Goal: Contribute content: Contribute content

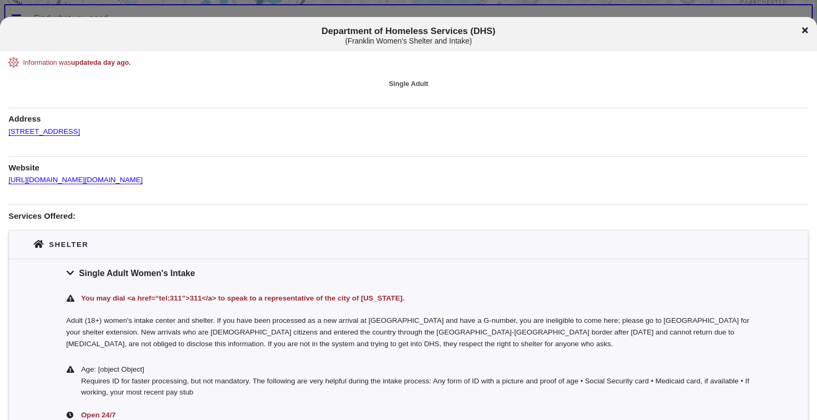
click at [802, 29] on icon at bounding box center [805, 30] width 6 height 9
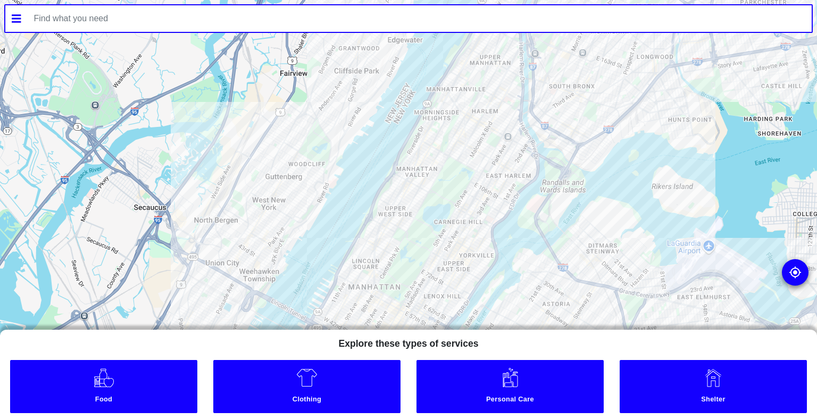
click at [491, 23] on input "text" at bounding box center [420, 18] width 784 height 27
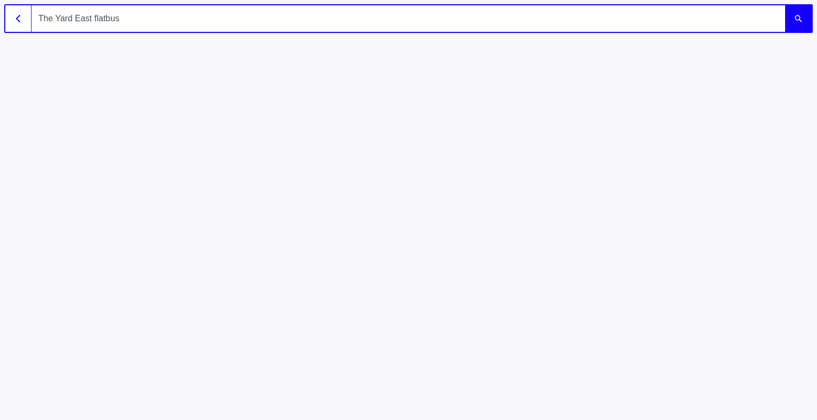
type input "The Yard East flatbush"
click at [785, 5] on button "submit" at bounding box center [798, 18] width 27 height 27
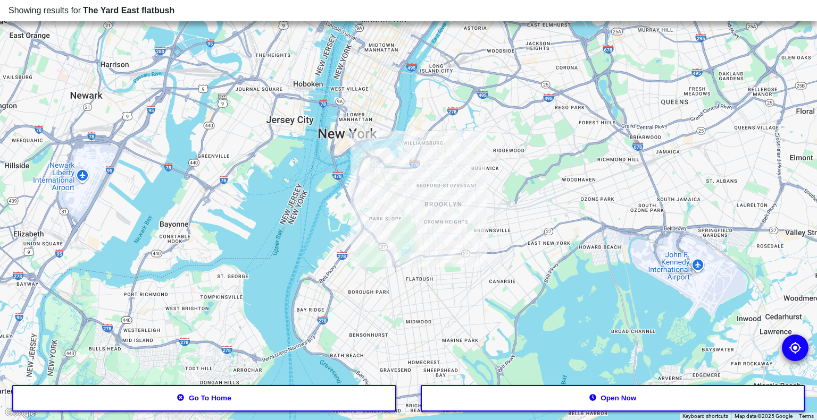
click at [443, 248] on div at bounding box center [408, 210] width 817 height 420
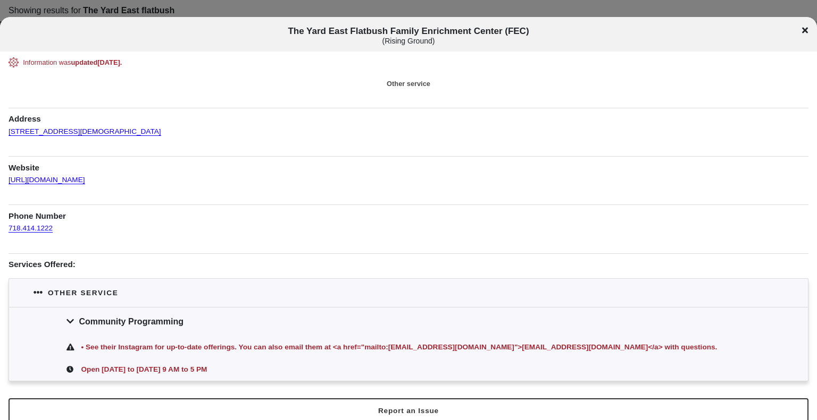
scroll to position [11, 0]
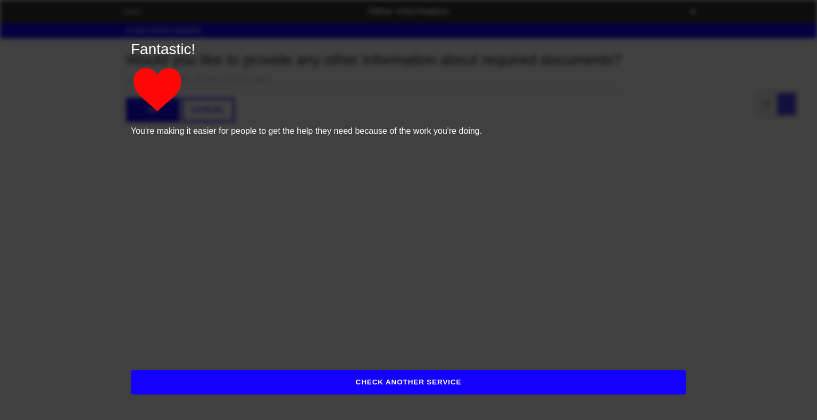
click at [408, 378] on button "CHECK ANOTHER SERVICE" at bounding box center [408, 383] width 555 height 24
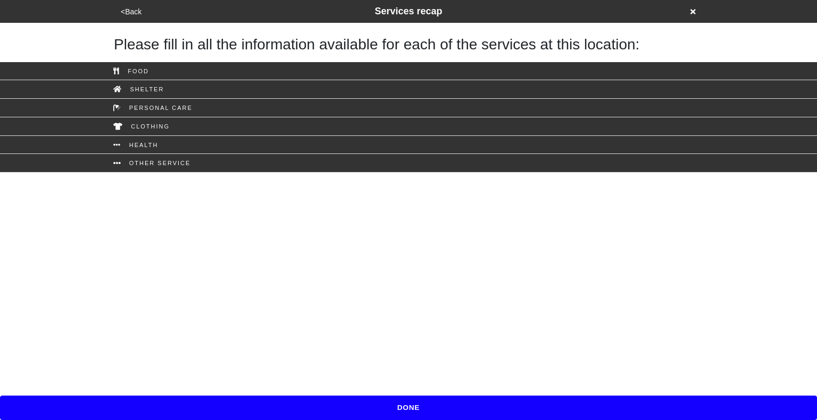
click at [692, 10] on icon at bounding box center [692, 11] width 5 height 7
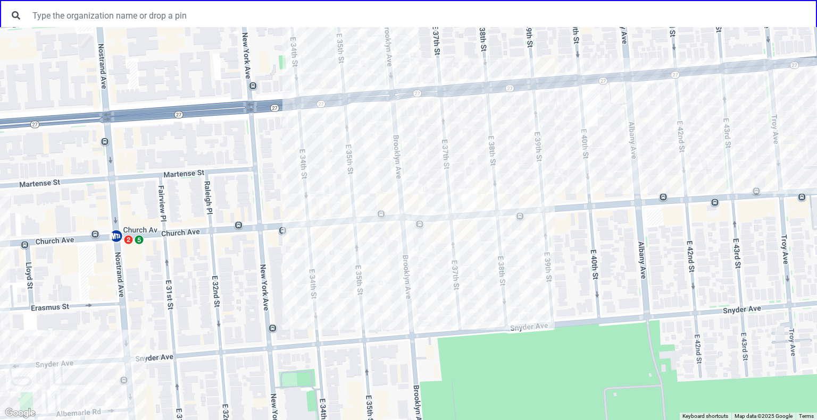
click at [376, 215] on div at bounding box center [408, 223] width 817 height 393
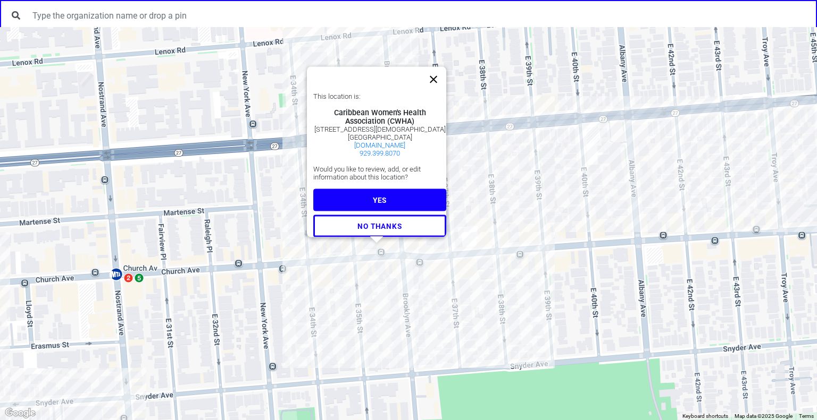
click at [438, 74] on button "Close" at bounding box center [433, 80] width 26 height 26
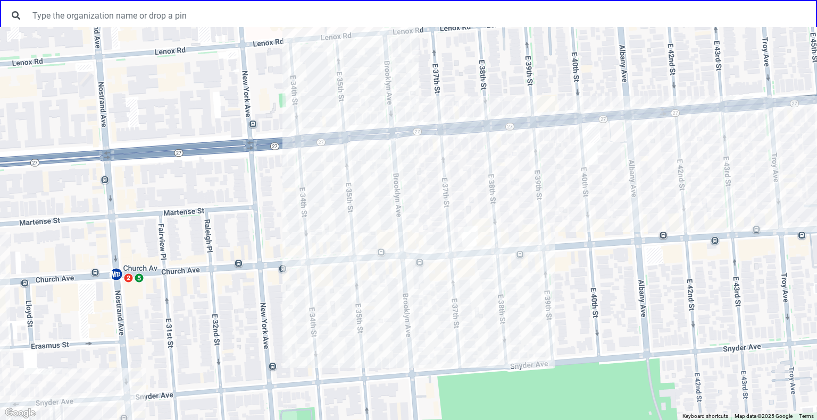
click at [392, 231] on div at bounding box center [408, 223] width 817 height 393
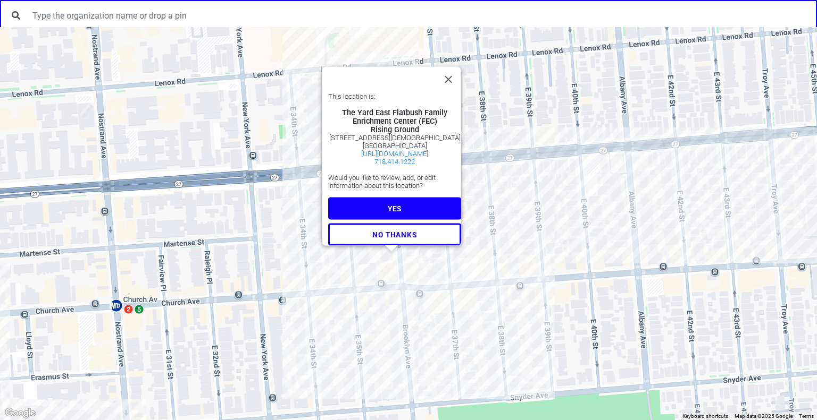
click at [407, 203] on button "YES" at bounding box center [394, 209] width 133 height 22
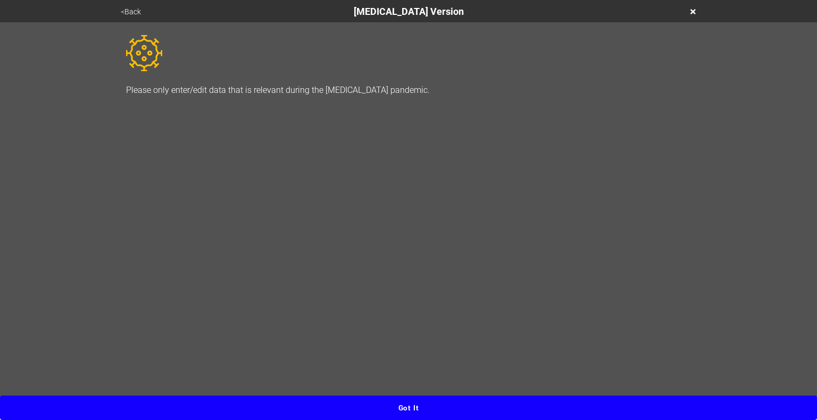
click at [427, 414] on button "Got it" at bounding box center [408, 408] width 817 height 24
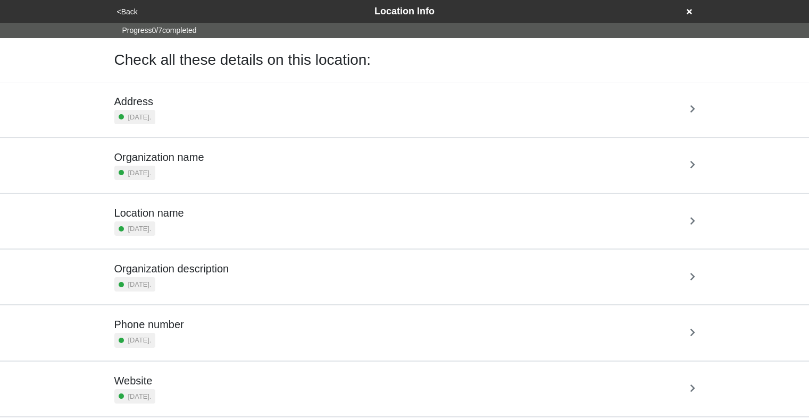
click at [439, 178] on div "Organization name [DATE]." at bounding box center [404, 165] width 581 height 29
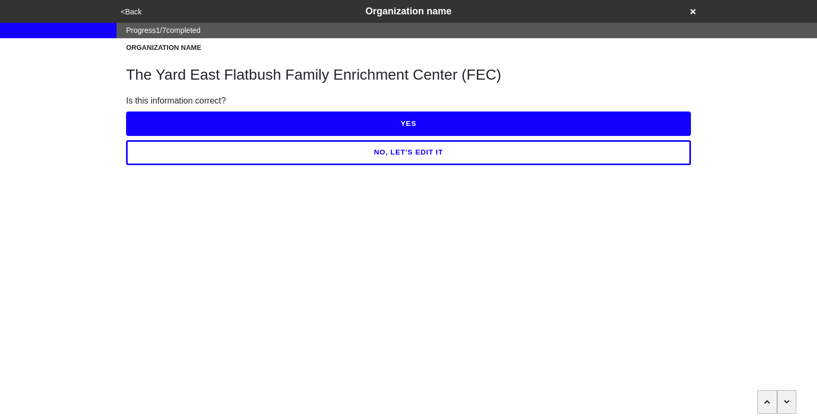
click at [785, 400] on icon "button" at bounding box center [787, 402] width 6 height 6
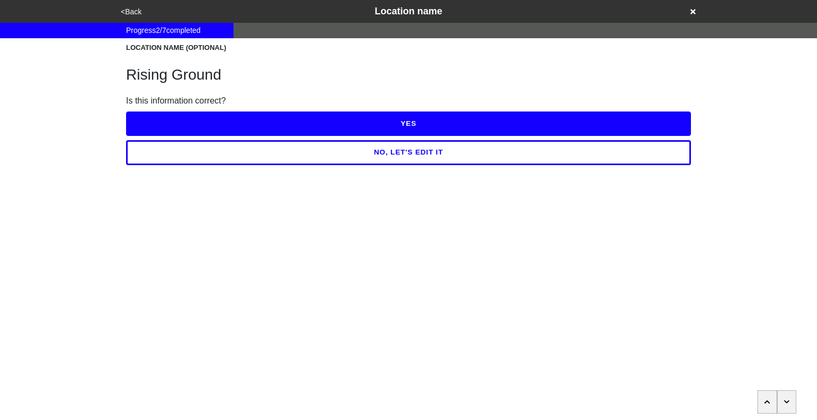
click at [785, 400] on icon "button" at bounding box center [787, 402] width 6 height 6
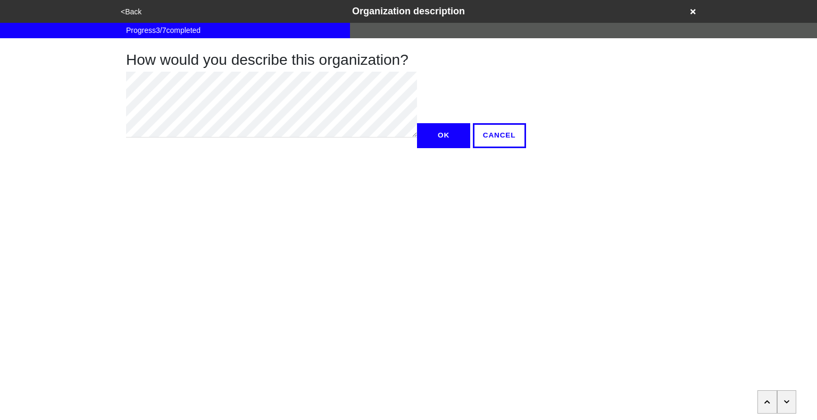
click at [785, 400] on icon "button" at bounding box center [787, 402] width 6 height 6
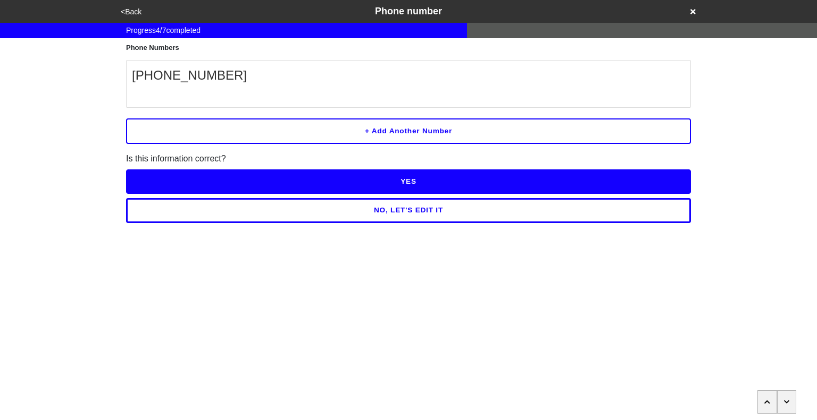
click at [783, 403] on button "button" at bounding box center [787, 402] width 20 height 23
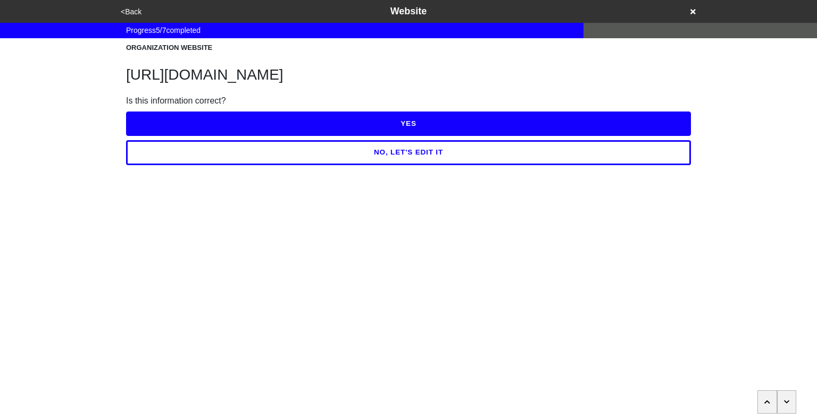
click at [783, 403] on button "button" at bounding box center [787, 402] width 20 height 23
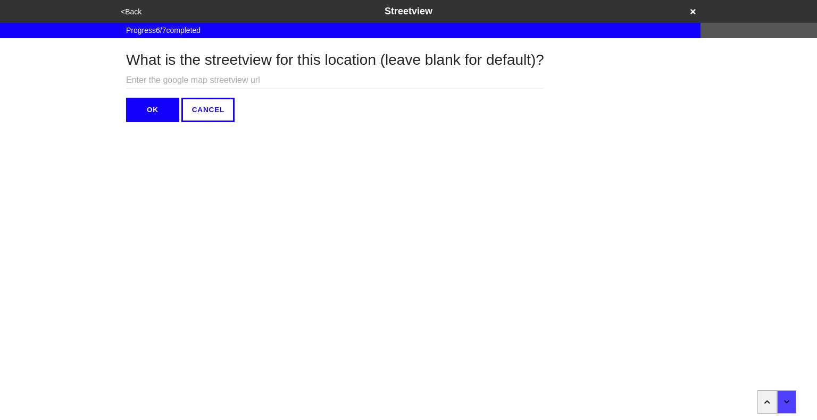
click at [161, 114] on button "OK" at bounding box center [152, 110] width 53 height 24
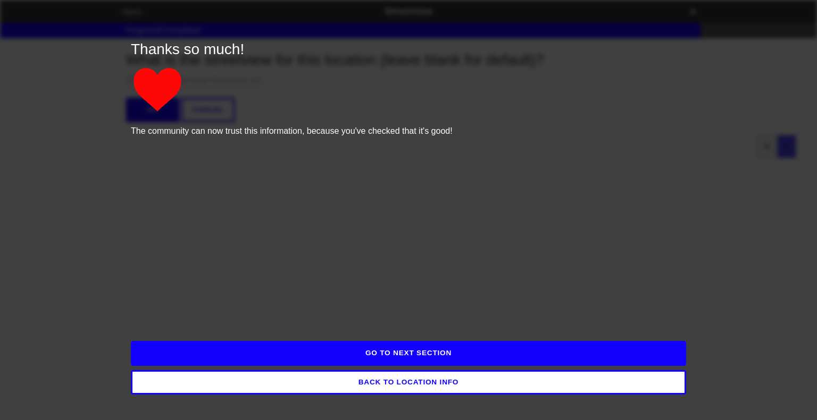
click at [415, 354] on button "GO TO NEXT SECTION" at bounding box center [408, 353] width 555 height 24
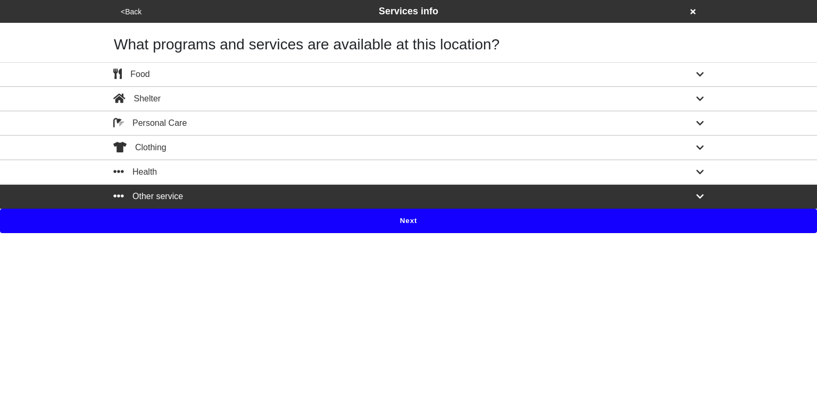
click at [381, 221] on button "Next" at bounding box center [408, 221] width 817 height 24
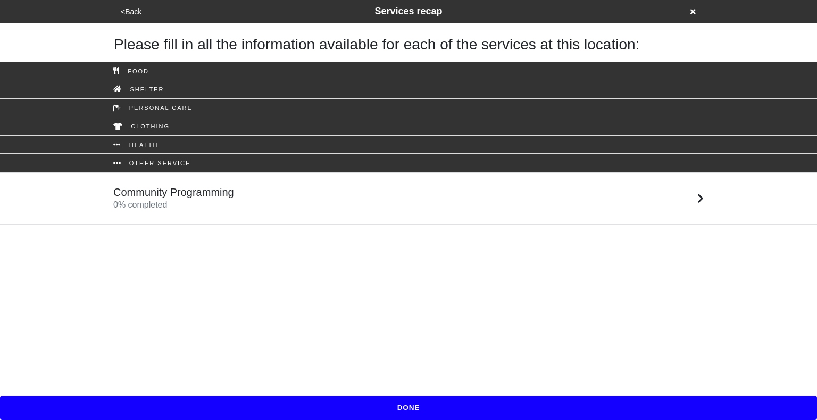
click at [344, 187] on div "Community Programming 0 % completed" at bounding box center [408, 199] width 606 height 26
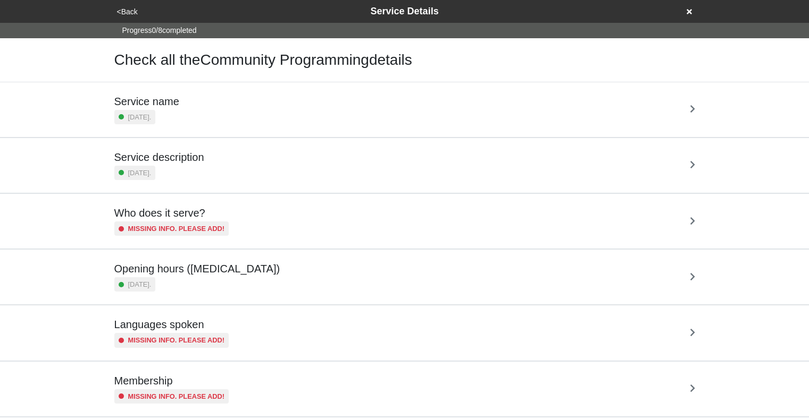
click at [368, 111] on div "Service name 3 months ago." at bounding box center [404, 109] width 581 height 29
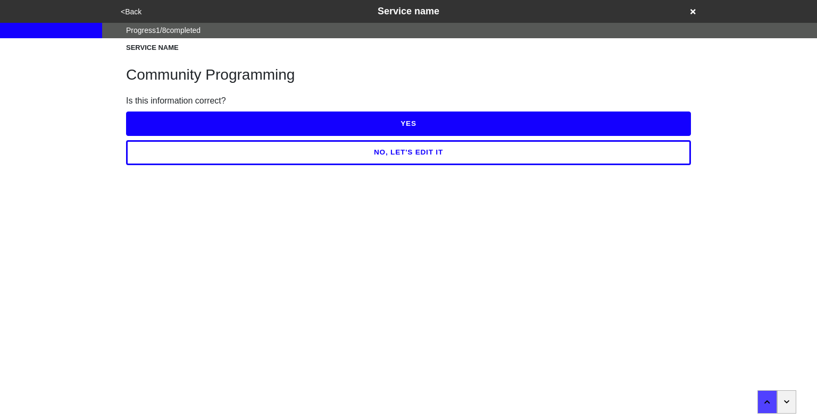
click at [789, 401] on button "button" at bounding box center [787, 402] width 20 height 23
type textarea "x"
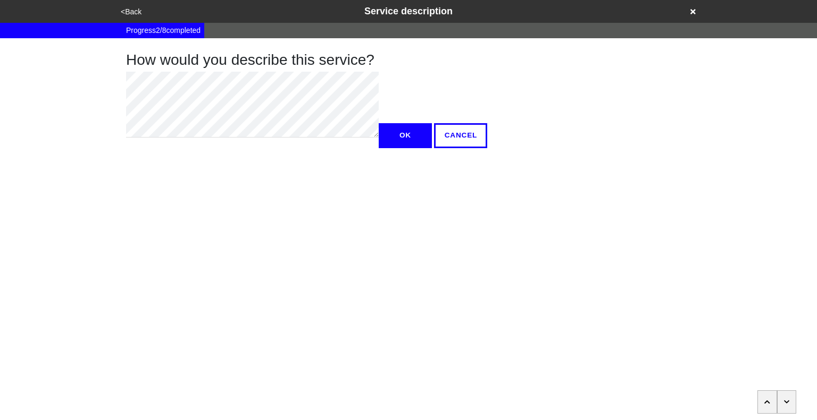
click at [789, 401] on button "button" at bounding box center [787, 402] width 20 height 23
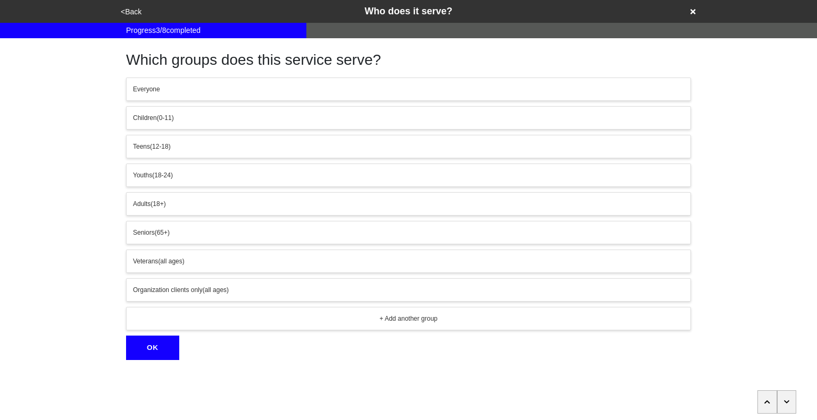
click at [789, 401] on button "button" at bounding box center [787, 402] width 20 height 23
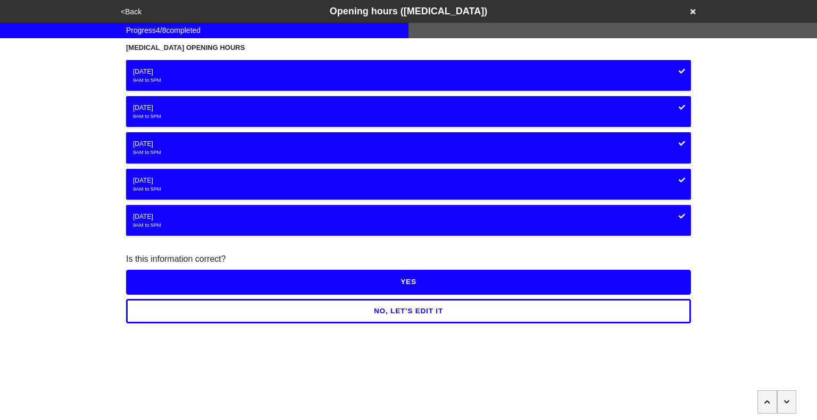
click at [595, 307] on button "NO, LET'S EDIT IT" at bounding box center [408, 311] width 565 height 24
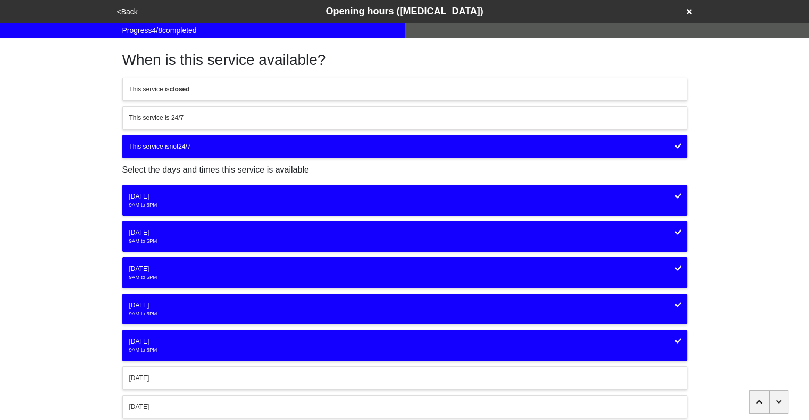
click at [675, 341] on icon at bounding box center [678, 341] width 6 height 6
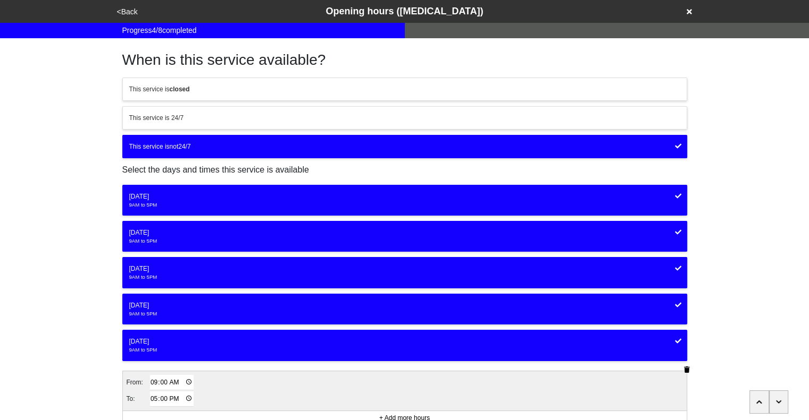
click at [686, 367] on icon "button" at bounding box center [687, 370] width 6 height 6
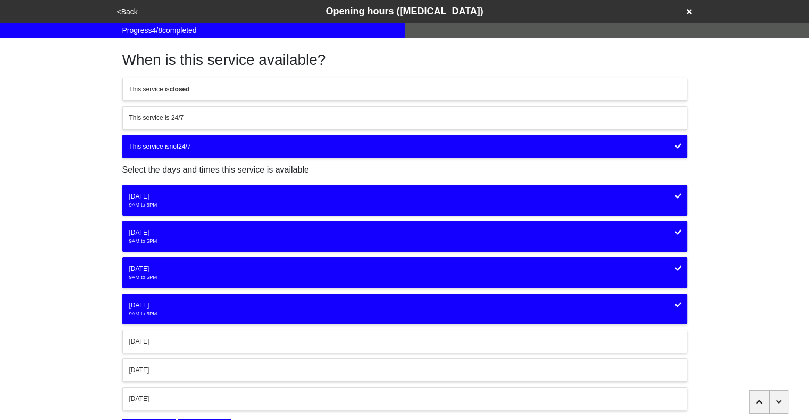
click at [673, 304] on div "Thursday" at bounding box center [404, 306] width 551 height 10
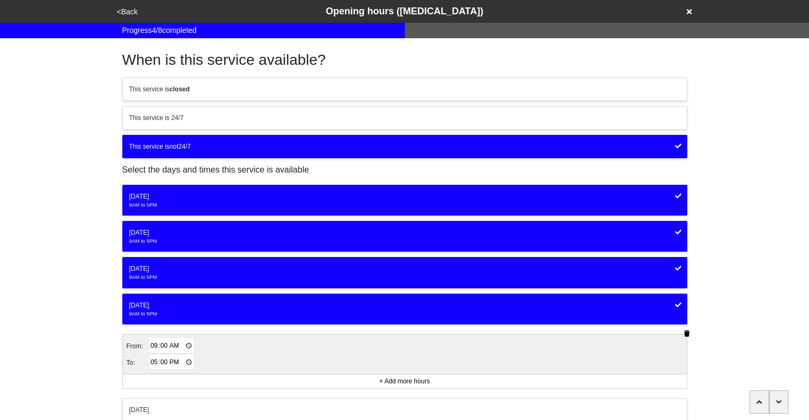
click at [687, 331] on icon "button" at bounding box center [687, 334] width 6 height 6
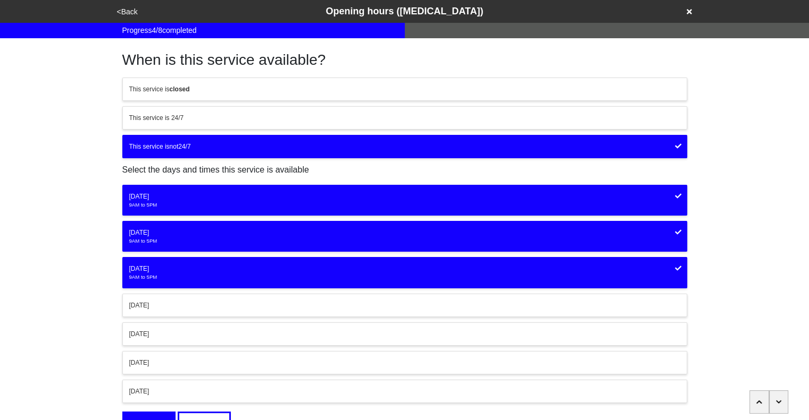
click at [668, 274] on div "9AM to 5PM" at bounding box center [404, 277] width 551 height 7
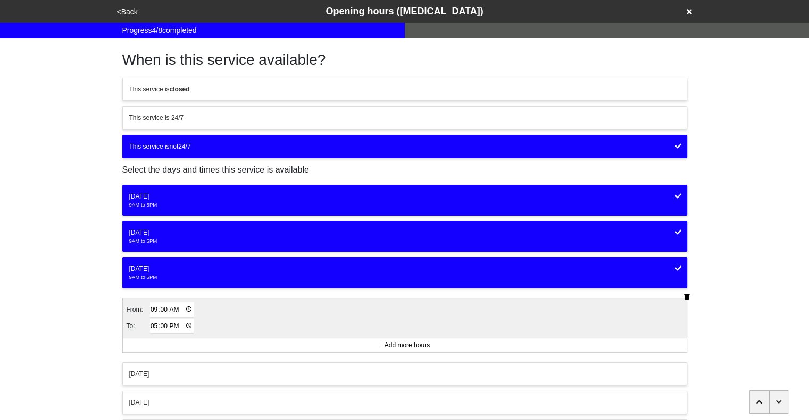
click at [687, 295] on icon "button" at bounding box center [687, 297] width 6 height 6
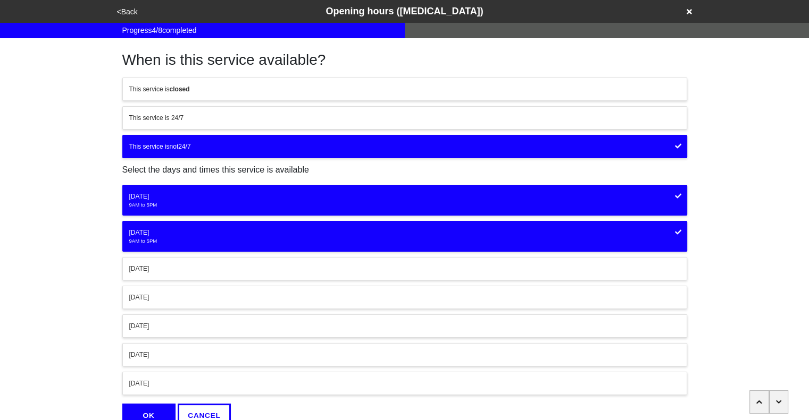
click at [671, 229] on div "Tuesday" at bounding box center [404, 233] width 551 height 10
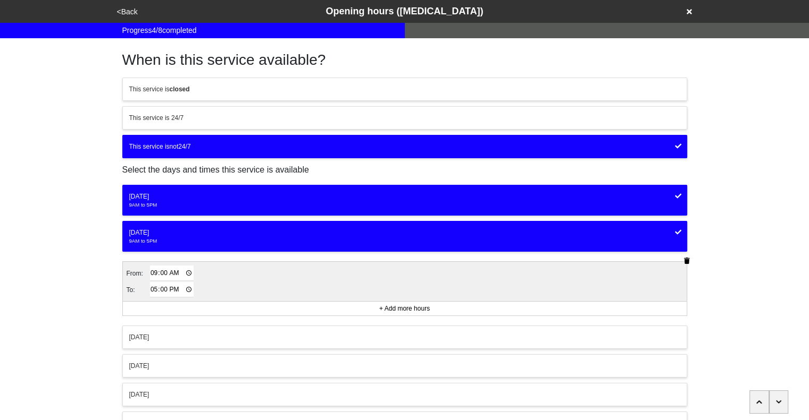
click at [685, 260] on icon "button" at bounding box center [687, 261] width 6 height 6
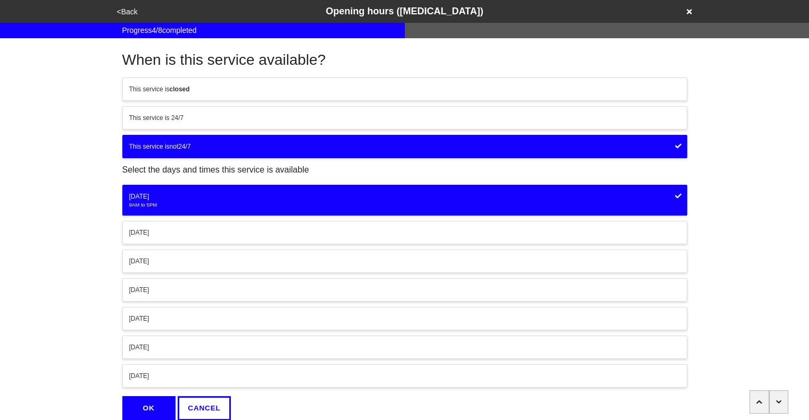
click at [674, 204] on div "9AM to 5PM" at bounding box center [404, 204] width 551 height 7
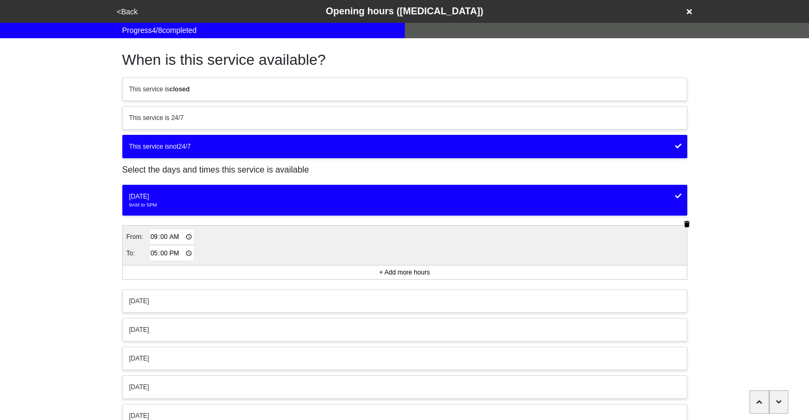
click at [164, 235] on input "09:00" at bounding box center [172, 237] width 44 height 15
type input "09:30"
click at [153, 253] on input "17:00" at bounding box center [172, 253] width 44 height 15
type input "16:45"
drag, startPoint x: 114, startPoint y: 231, endPoint x: 187, endPoint y: 290, distance: 93.7
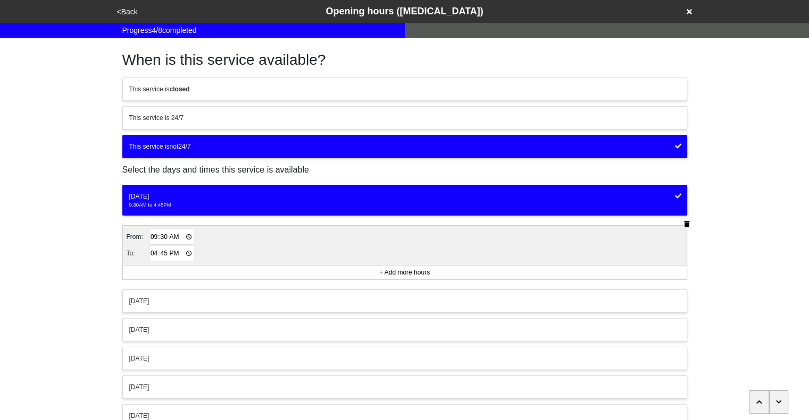
click at [187, 290] on div "When is this service available? This service is closed This service is 24/7 Thi…" at bounding box center [405, 263] width 590 height 451
click at [187, 290] on button "Tuesday" at bounding box center [404, 301] width 565 height 23
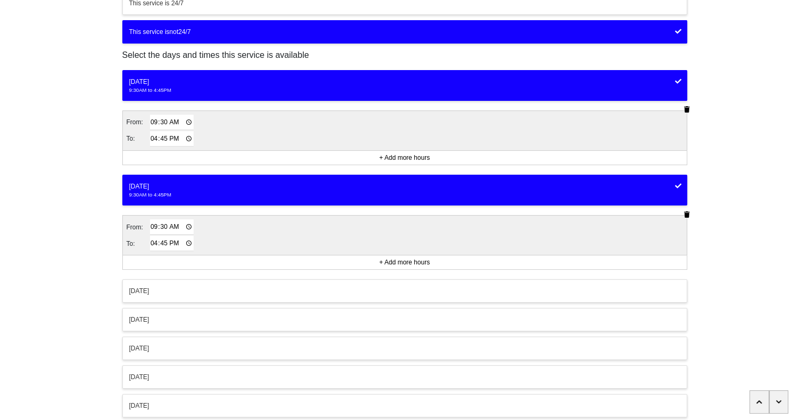
scroll to position [129, 0]
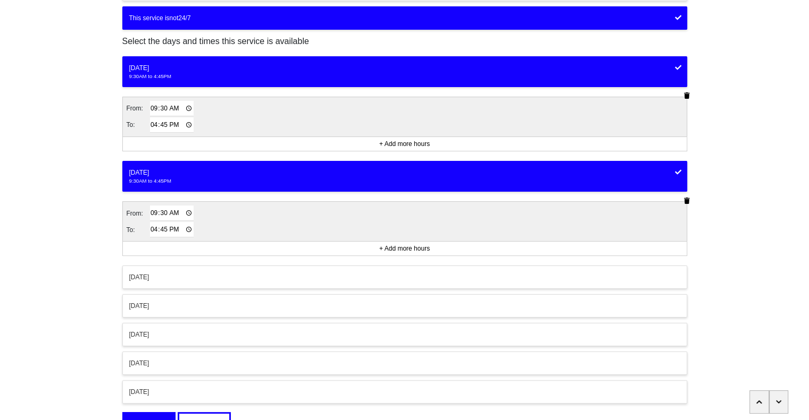
click at [238, 274] on div "Wednesday" at bounding box center [404, 278] width 551 height 10
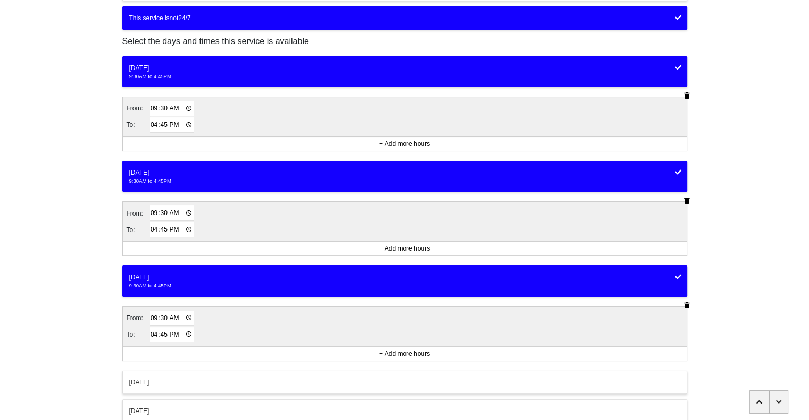
click at [251, 378] on div "Thursday" at bounding box center [404, 383] width 551 height 10
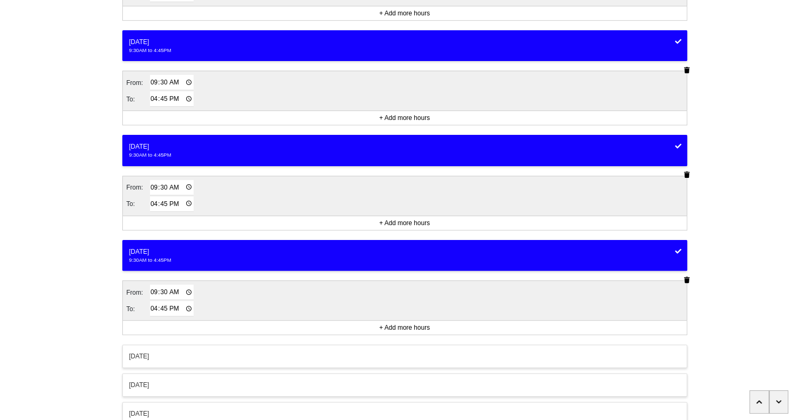
scroll to position [260, 0]
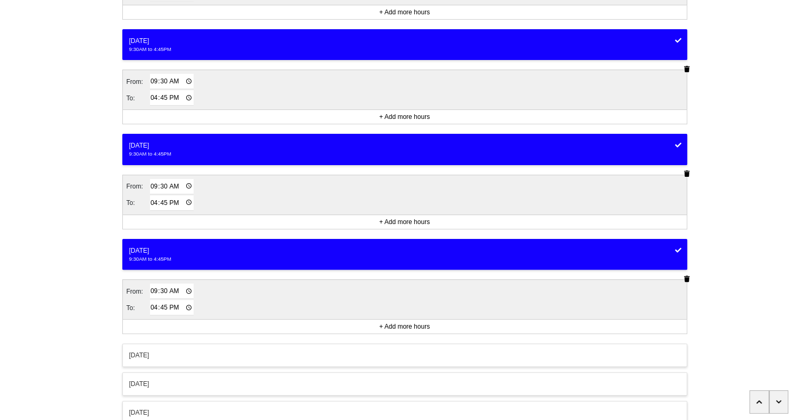
click at [252, 351] on div "Friday" at bounding box center [404, 356] width 551 height 10
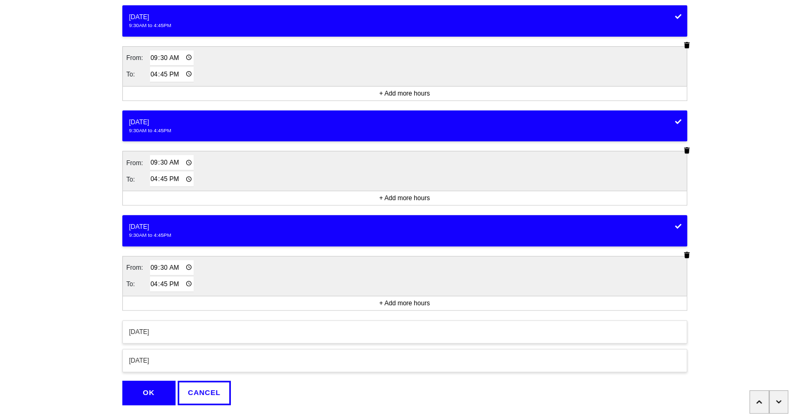
scroll to position [411, 0]
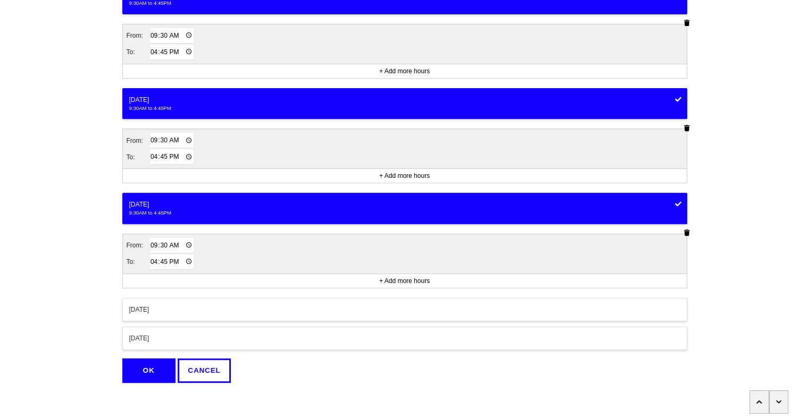
click at [155, 366] on button "OK" at bounding box center [148, 371] width 53 height 24
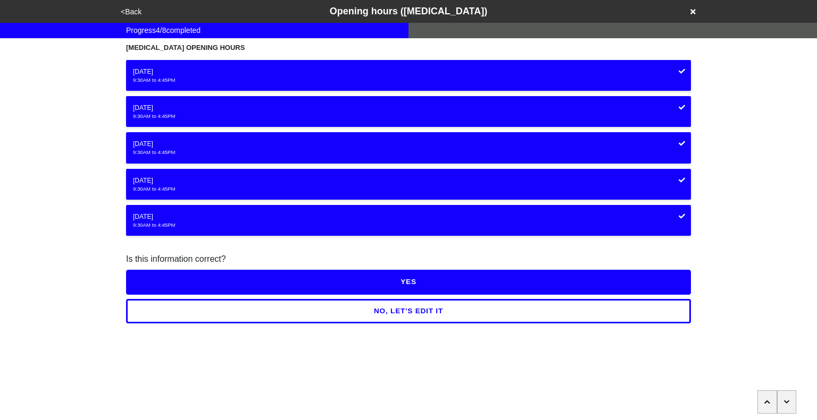
click at [408, 285] on button "YES" at bounding box center [408, 282] width 565 height 24
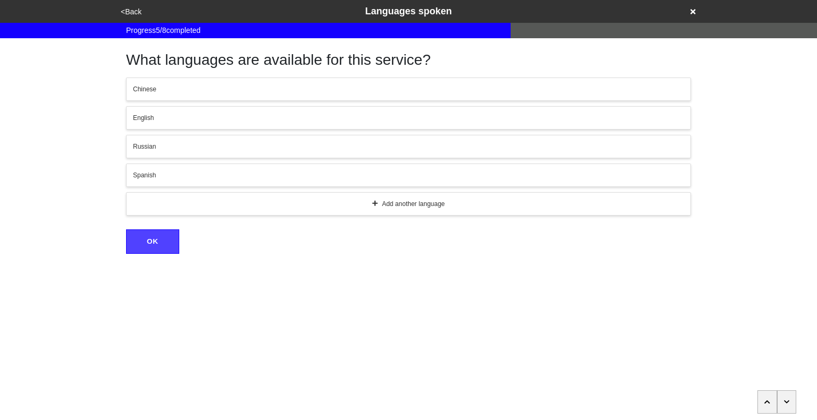
click at [785, 406] on icon "button" at bounding box center [787, 402] width 6 height 6
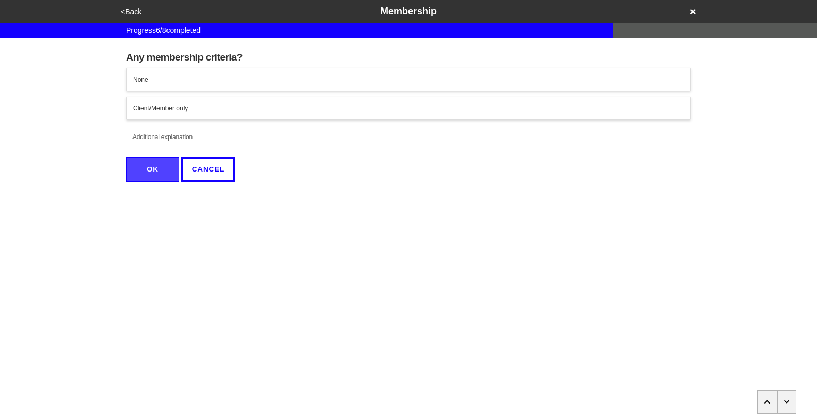
click at [785, 406] on icon "button" at bounding box center [787, 402] width 6 height 6
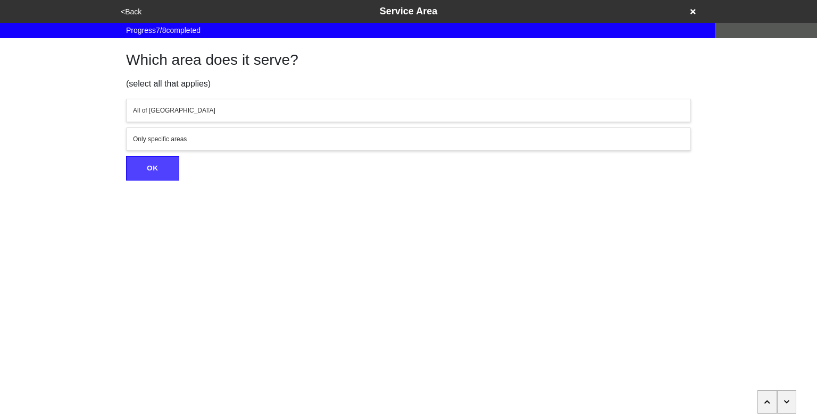
click at [785, 406] on icon "button" at bounding box center [787, 402] width 6 height 6
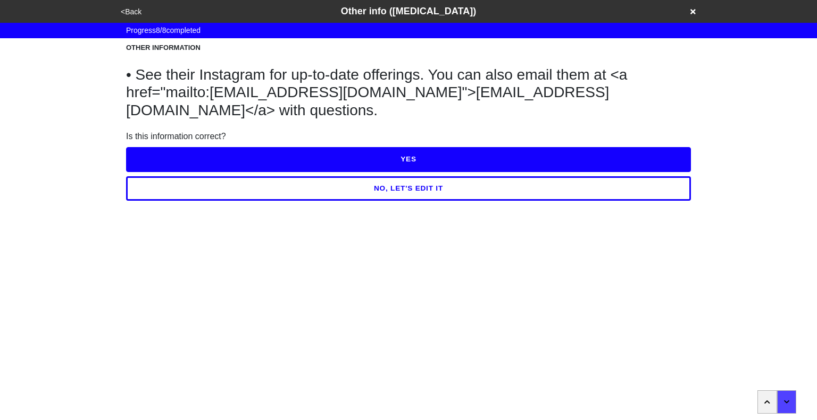
click at [435, 166] on button "YES" at bounding box center [408, 159] width 565 height 24
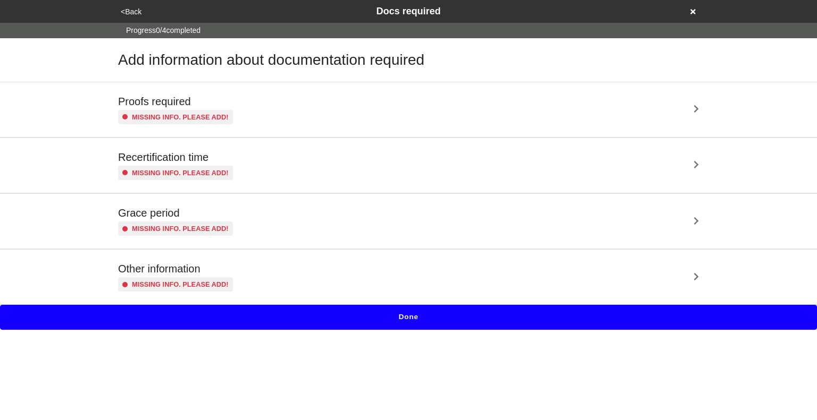
click at [393, 102] on div "Proofs required Missing info. Please add!" at bounding box center [408, 109] width 581 height 29
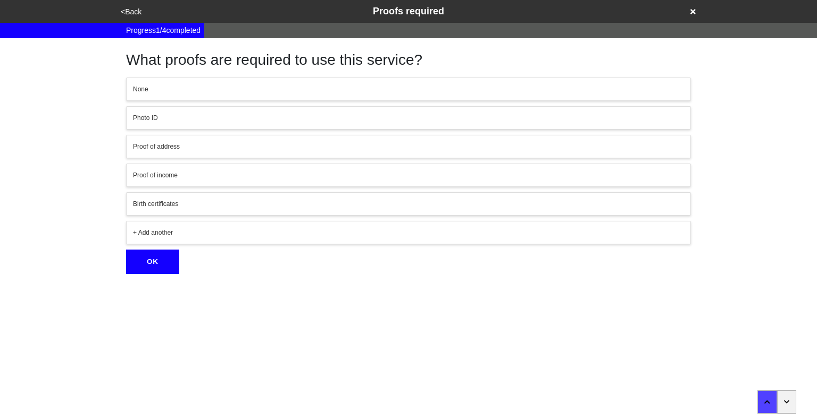
click at [789, 399] on button "button" at bounding box center [787, 402] width 20 height 23
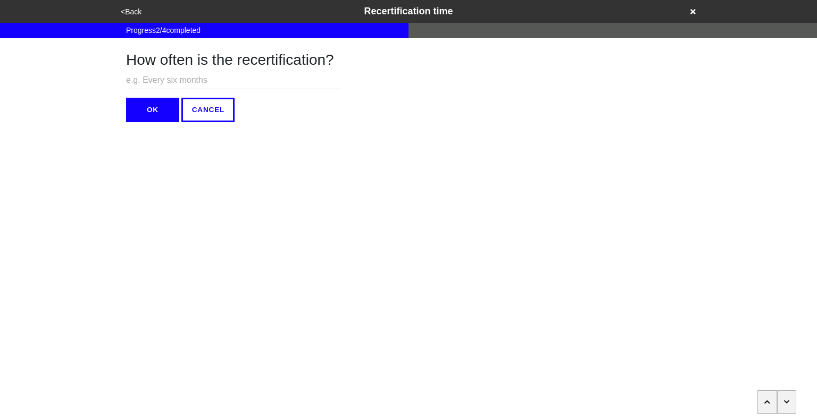
click at [789, 399] on button "button" at bounding box center [787, 402] width 20 height 23
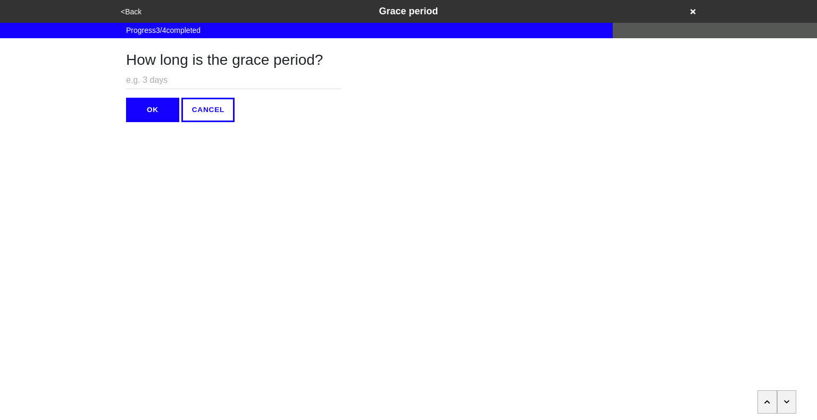
click at [789, 399] on button "button" at bounding box center [787, 402] width 20 height 23
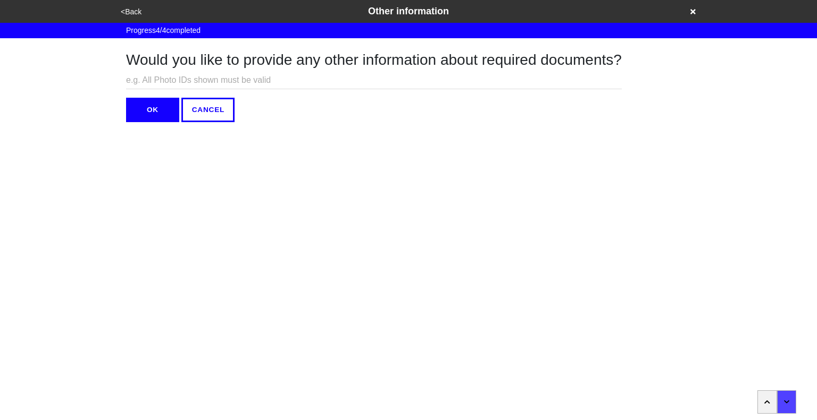
click at [772, 403] on button "button" at bounding box center [767, 402] width 20 height 23
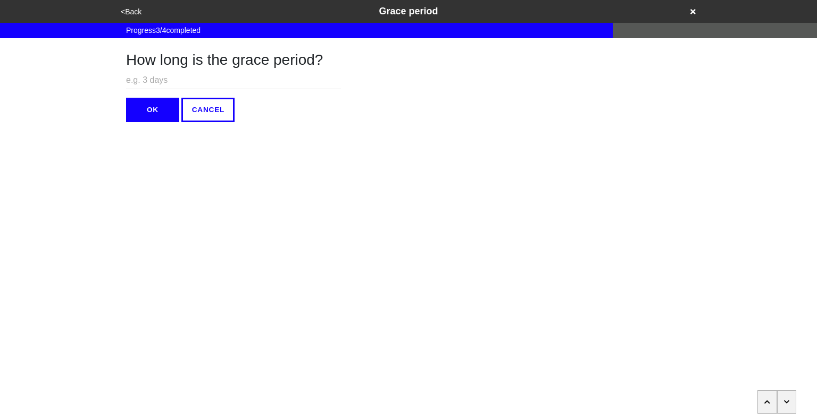
click at [772, 403] on button "button" at bounding box center [767, 402] width 20 height 23
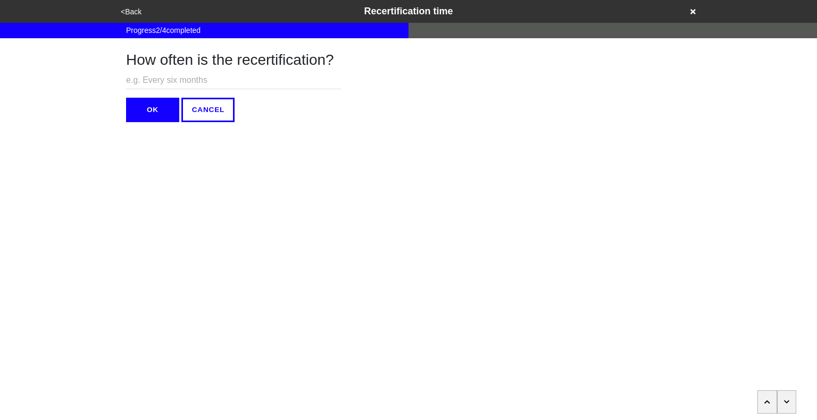
click at [772, 403] on button "button" at bounding box center [767, 402] width 20 height 23
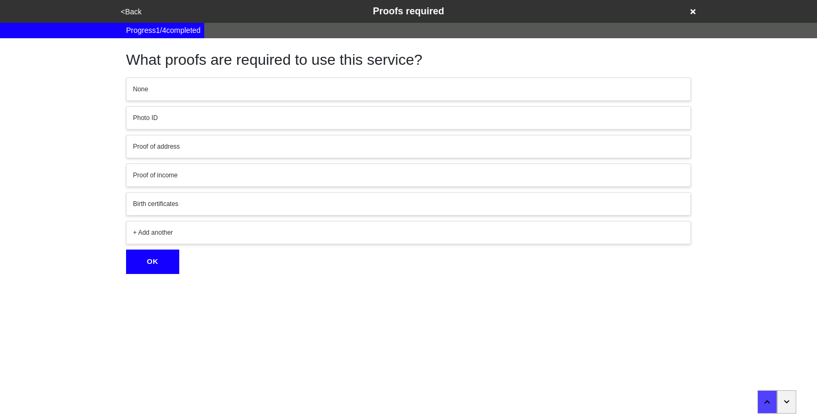
click at [132, 12] on button "<Back" at bounding box center [130, 12] width 27 height 12
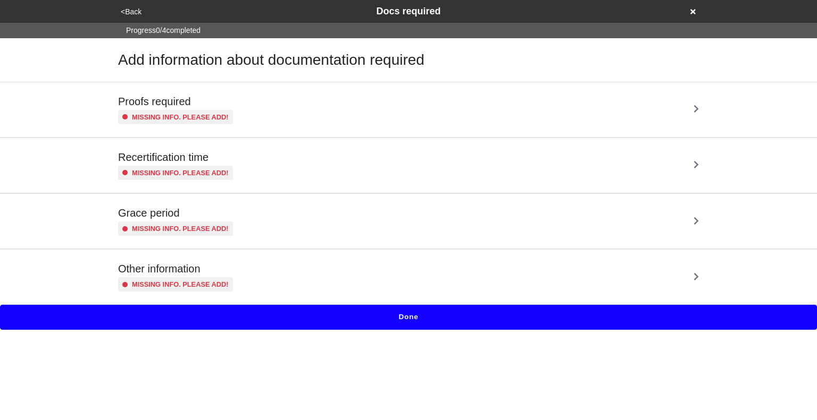
click at [134, 12] on button "<Back" at bounding box center [130, 12] width 27 height 12
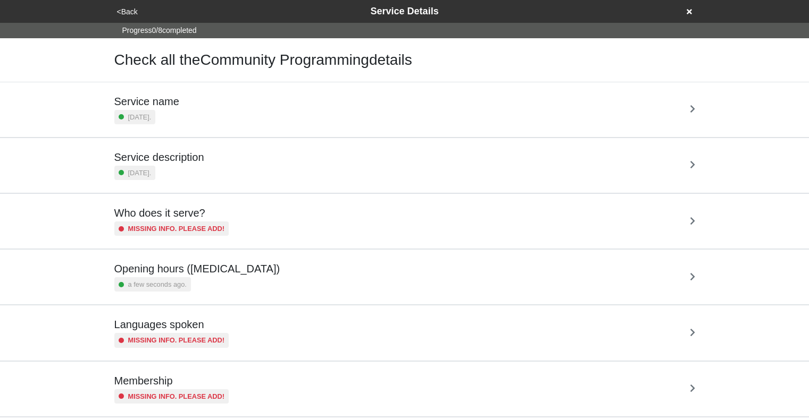
click at [291, 161] on div "Service description 3 months ago." at bounding box center [404, 165] width 581 height 29
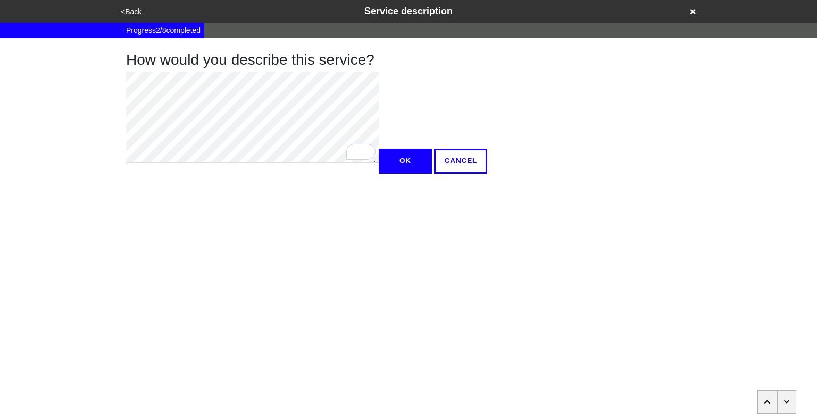
type textarea "x"
click at [378, 173] on button "OK" at bounding box center [404, 161] width 53 height 24
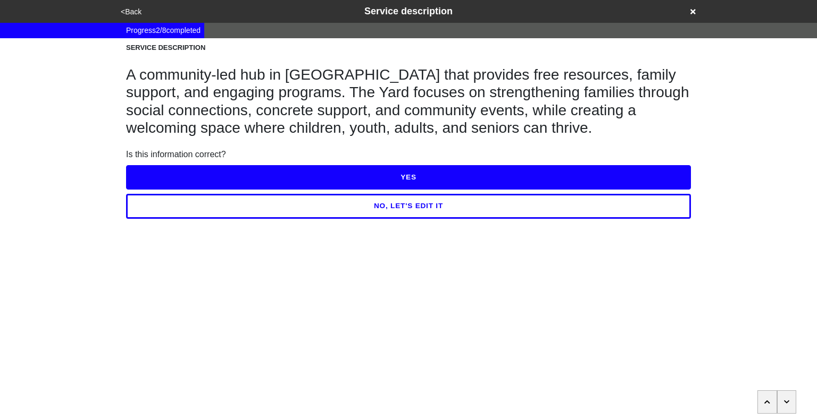
click at [439, 181] on button "YES" at bounding box center [408, 177] width 565 height 24
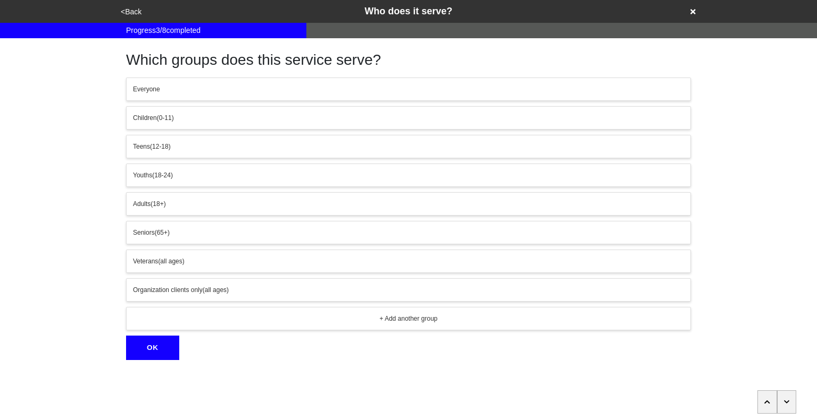
click at [781, 401] on button "button" at bounding box center [787, 402] width 20 height 23
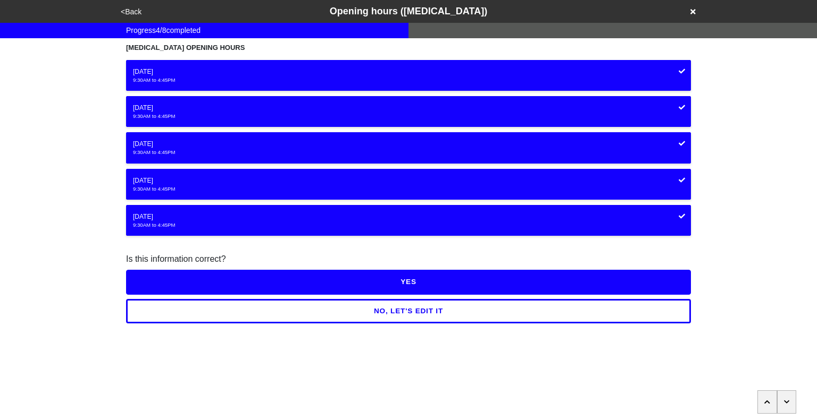
click at [781, 401] on button "button" at bounding box center [787, 402] width 20 height 23
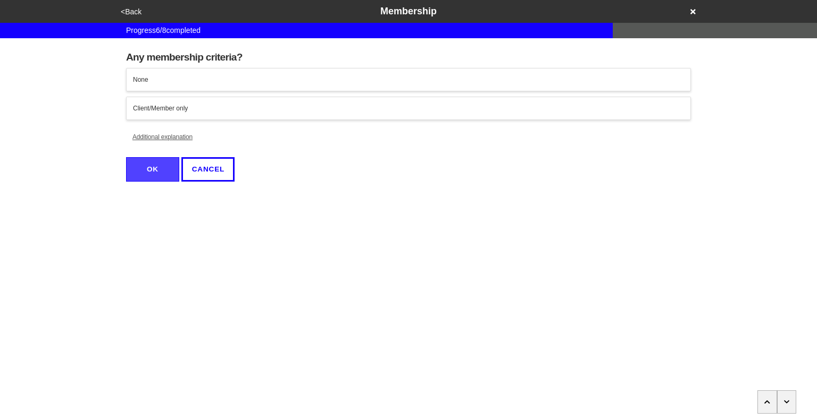
click at [781, 401] on button "button" at bounding box center [787, 402] width 20 height 23
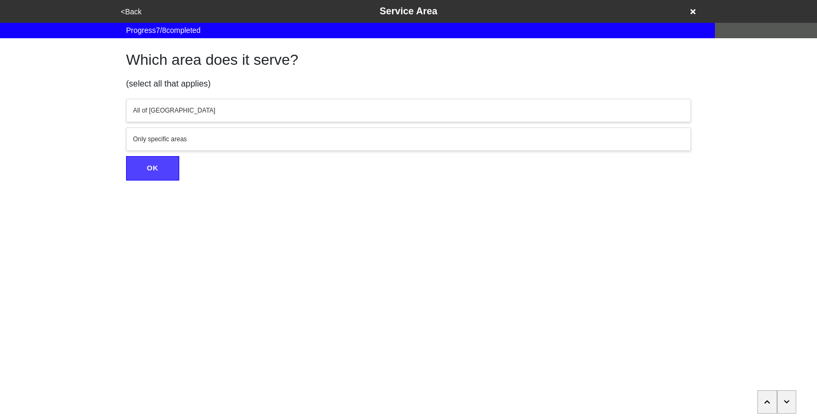
click at [781, 401] on button "button" at bounding box center [787, 402] width 20 height 23
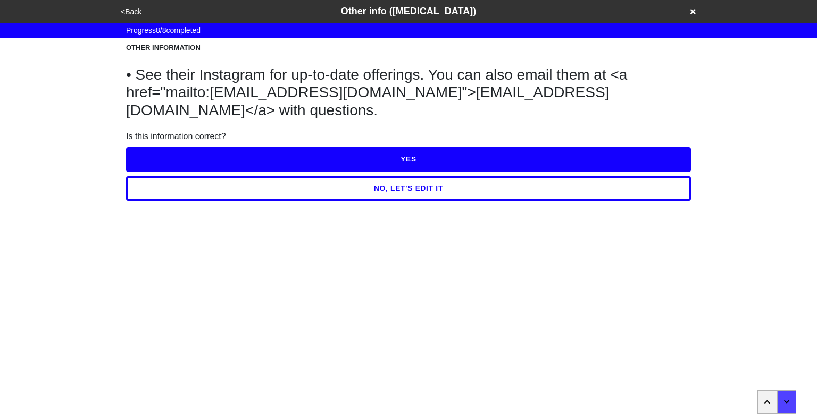
click at [452, 157] on button "YES" at bounding box center [408, 159] width 565 height 24
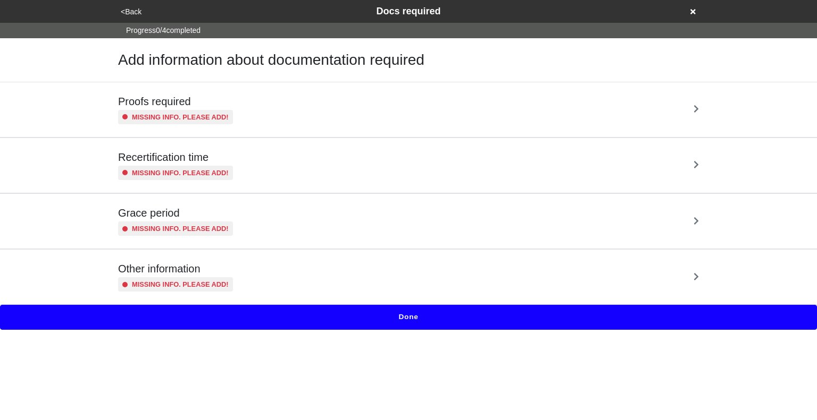
click at [396, 320] on button "Done" at bounding box center [408, 317] width 817 height 24
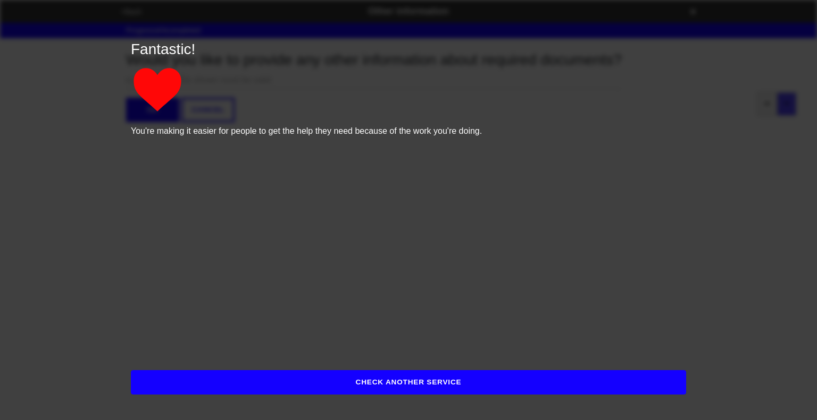
click at [425, 381] on button "CHECK ANOTHER SERVICE" at bounding box center [408, 383] width 555 height 24
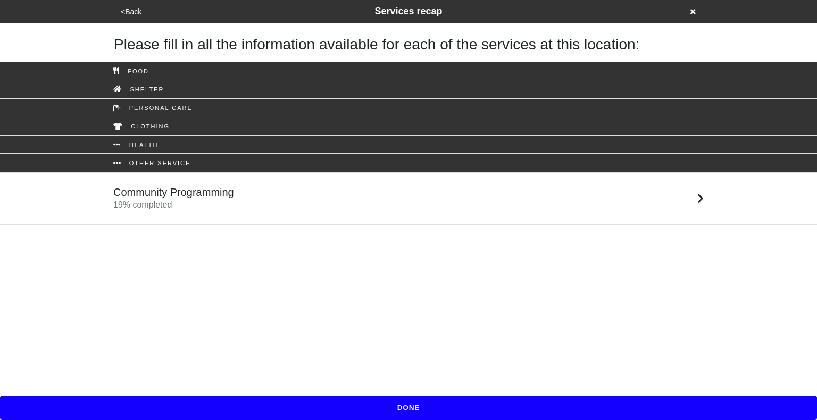
click at [243, 125] on div "Clothing" at bounding box center [408, 126] width 606 height 7
click at [234, 127] on div "Clothing" at bounding box center [408, 126] width 606 height 7
click at [136, 12] on button "<Back" at bounding box center [130, 12] width 27 height 12
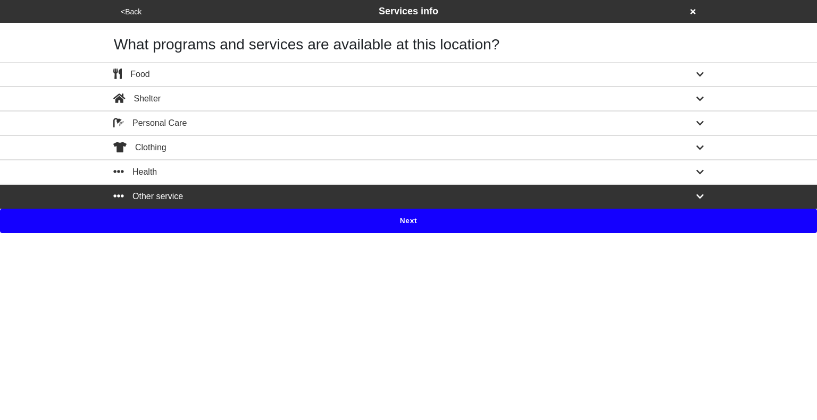
click at [246, 152] on div "Clothing" at bounding box center [408, 147] width 606 height 13
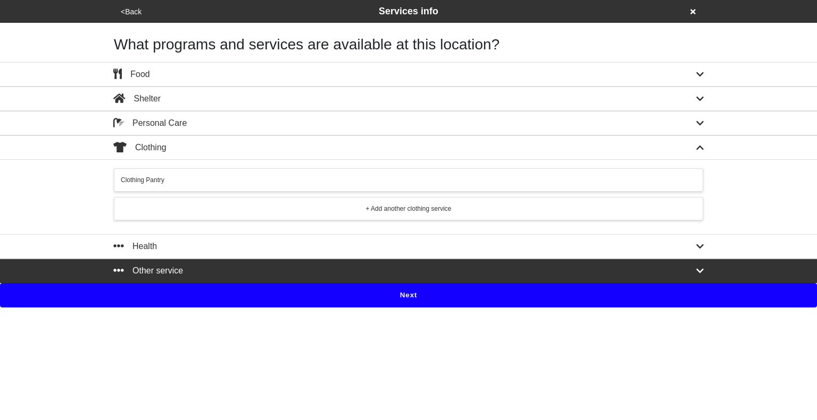
click at [298, 176] on div "Clothing Pantry" at bounding box center [408, 180] width 575 height 10
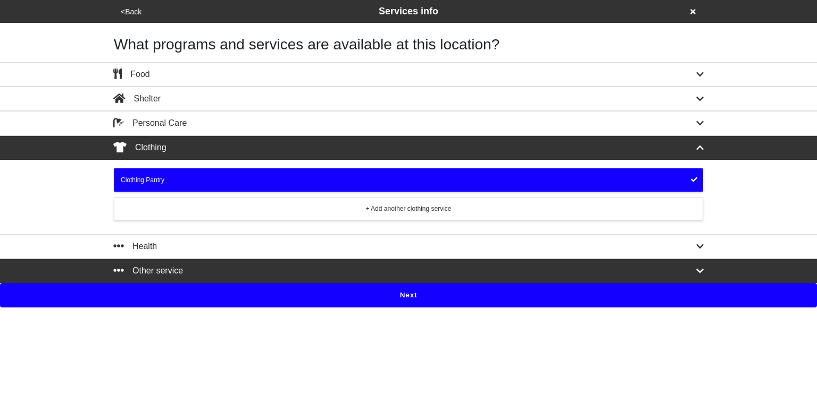
click at [445, 293] on button "Next" at bounding box center [408, 295] width 817 height 24
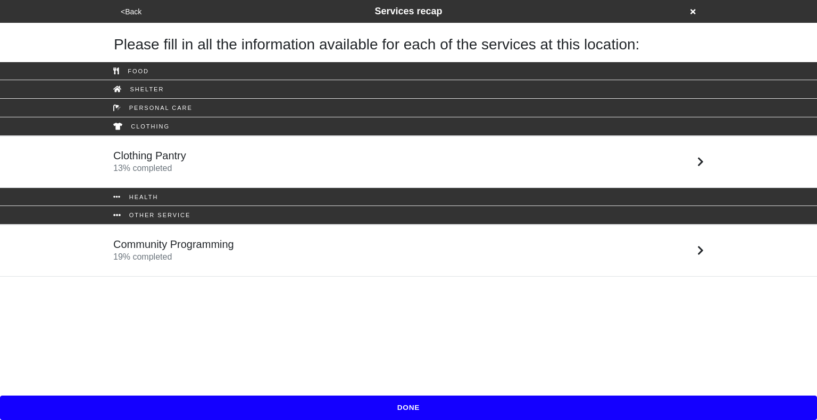
click at [570, 159] on div "Clothing Pantry 13 % completed" at bounding box center [408, 162] width 606 height 26
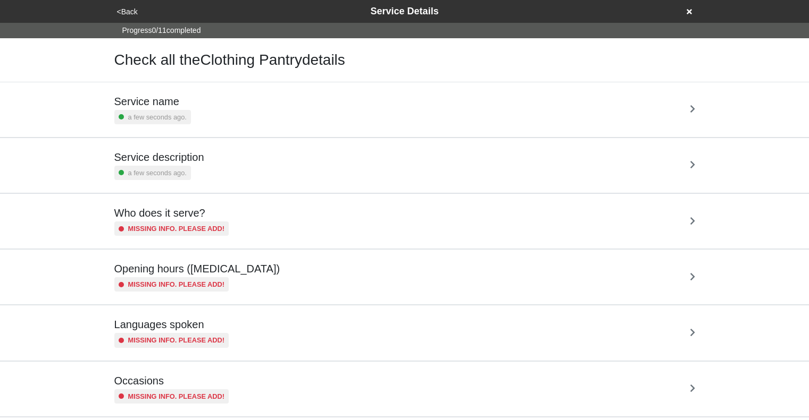
click at [401, 112] on div "Service name a few seconds ago." at bounding box center [404, 109] width 581 height 29
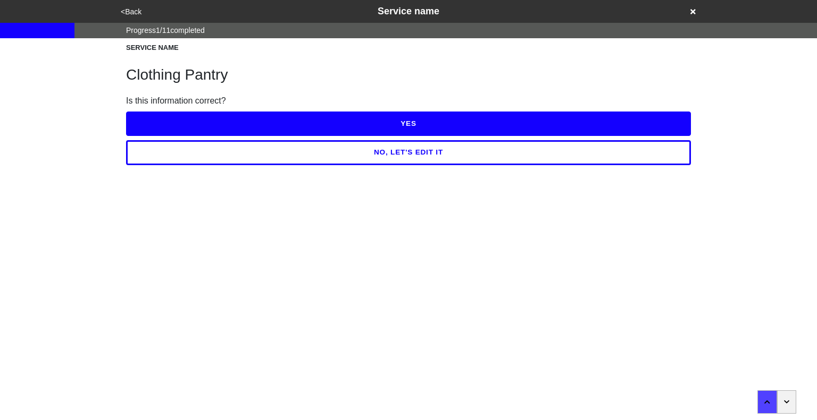
click at [391, 158] on button "NO, LET'S EDIT IT" at bounding box center [408, 152] width 565 height 24
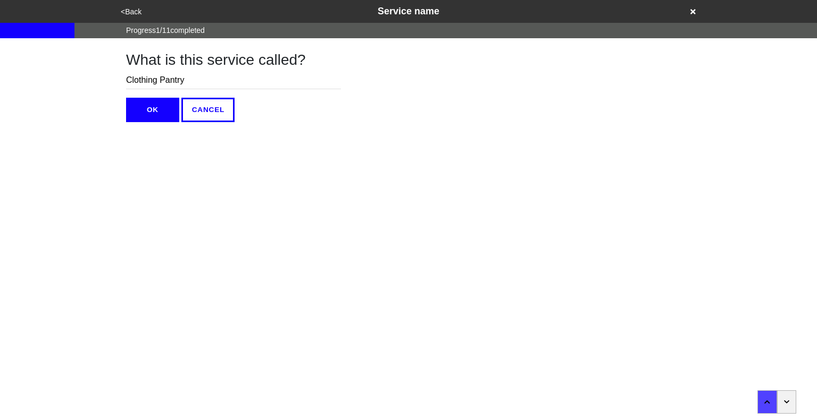
click at [219, 82] on input "Clothing Pantry" at bounding box center [233, 81] width 215 height 18
type input "Clothing Closet"
click at [161, 105] on button "OK" at bounding box center [152, 110] width 53 height 24
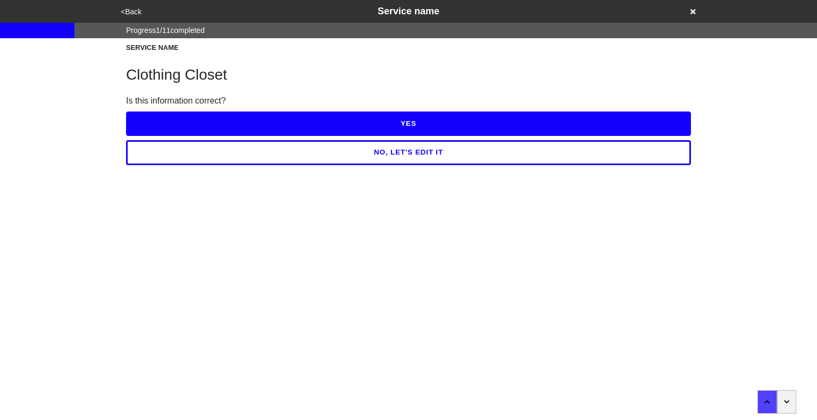
click at [288, 108] on div "YES" at bounding box center [408, 121] width 565 height 29
click at [302, 124] on button "YES" at bounding box center [408, 124] width 565 height 24
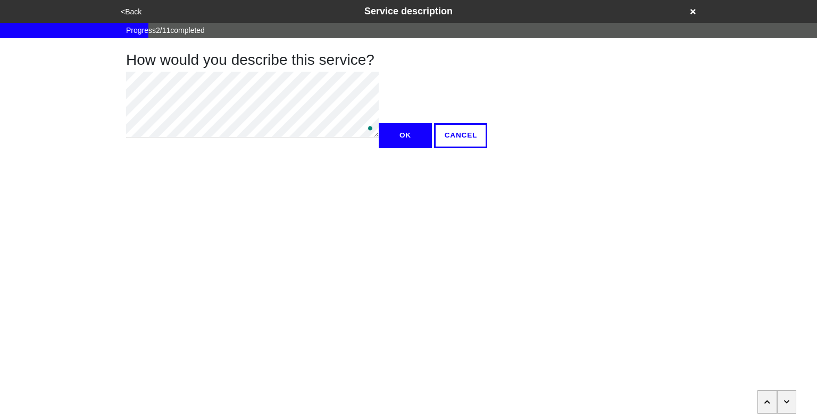
type textarea "x"
click at [378, 148] on button "OK" at bounding box center [404, 135] width 53 height 24
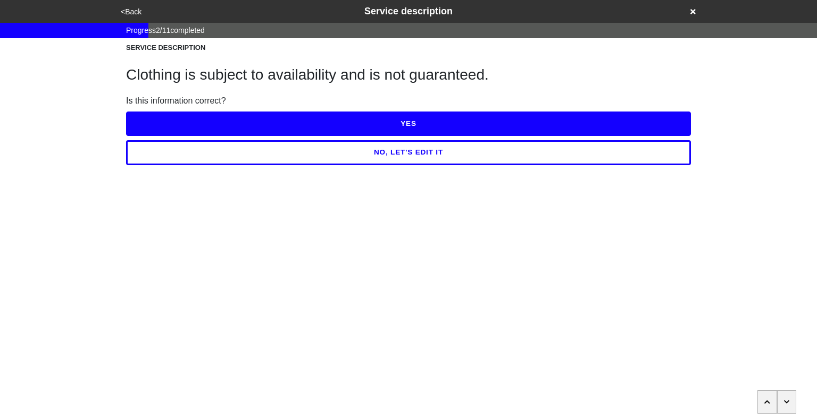
click at [402, 120] on button "YES" at bounding box center [408, 124] width 565 height 24
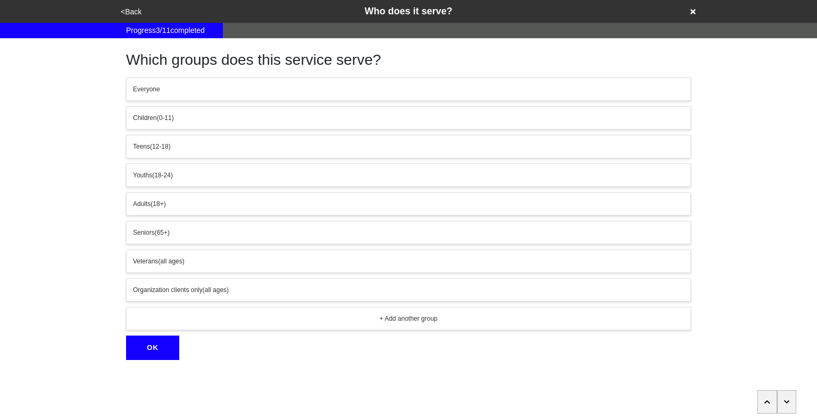
click at [785, 401] on icon "button" at bounding box center [787, 402] width 6 height 6
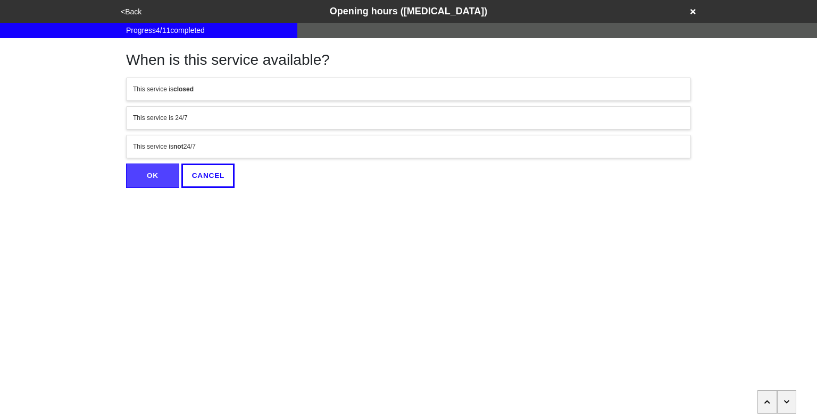
click at [413, 145] on div "This service is not 24/7" at bounding box center [408, 147] width 551 height 10
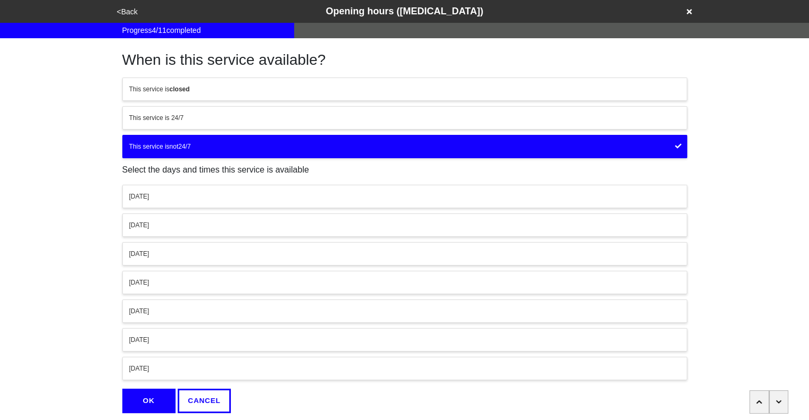
click at [300, 199] on div "Monday" at bounding box center [404, 197] width 551 height 10
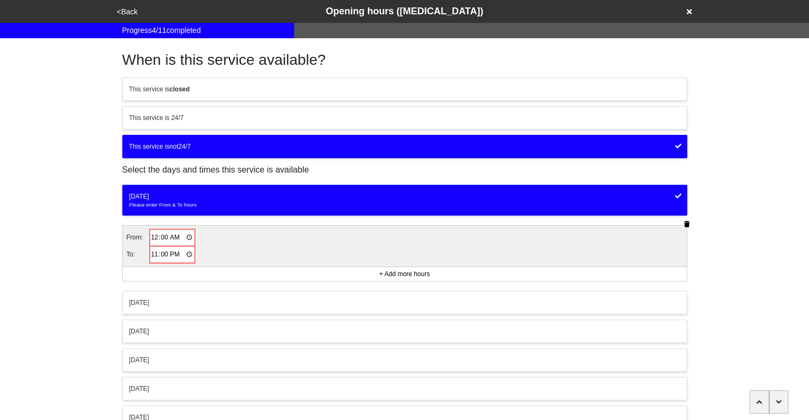
click at [151, 235] on input "00:00" at bounding box center [172, 237] width 44 height 15
type input "09:30"
click at [153, 254] on input "23:00" at bounding box center [172, 254] width 44 height 15
type input "16:45"
click at [207, 298] on div "Tuesday" at bounding box center [404, 302] width 551 height 10
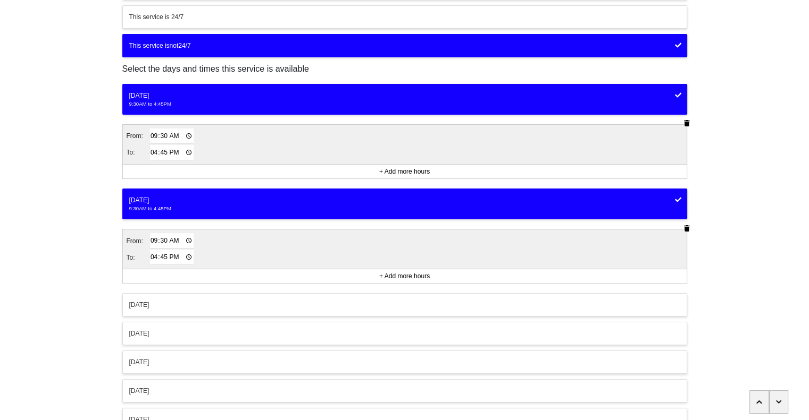
scroll to position [184, 0]
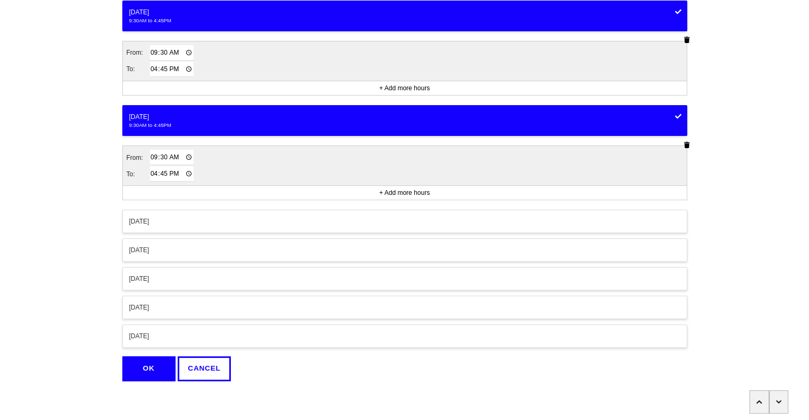
click at [319, 217] on div "Wednesday" at bounding box center [404, 222] width 551 height 10
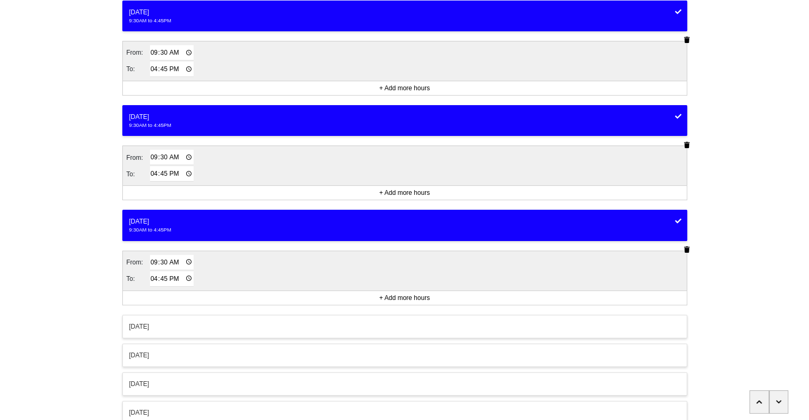
click at [295, 318] on button "Thursday" at bounding box center [404, 326] width 565 height 23
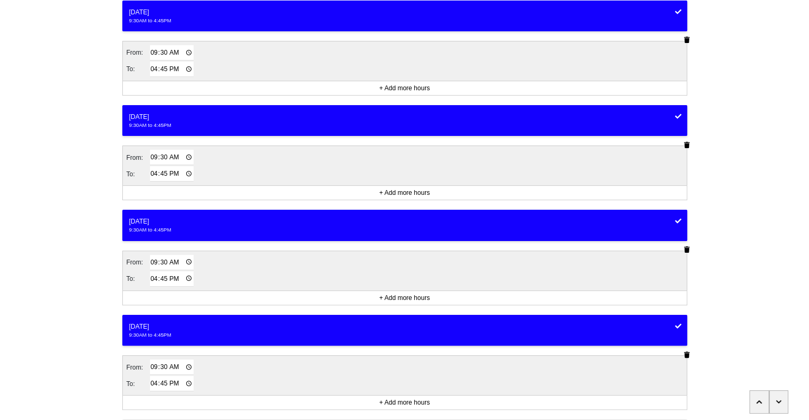
scroll to position [336, 0]
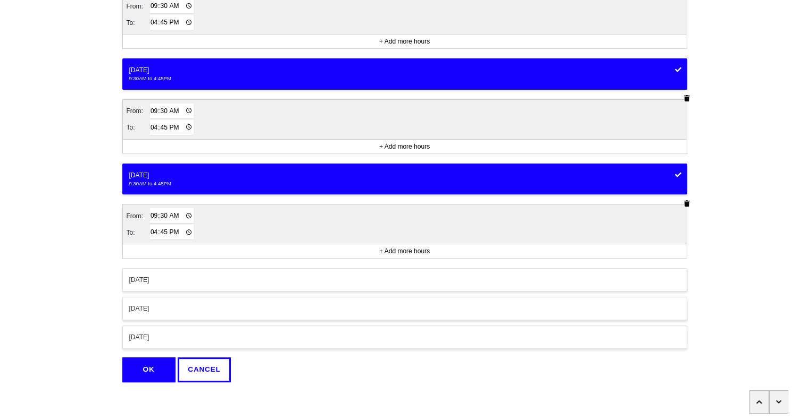
click at [262, 278] on div "Friday" at bounding box center [404, 280] width 551 height 10
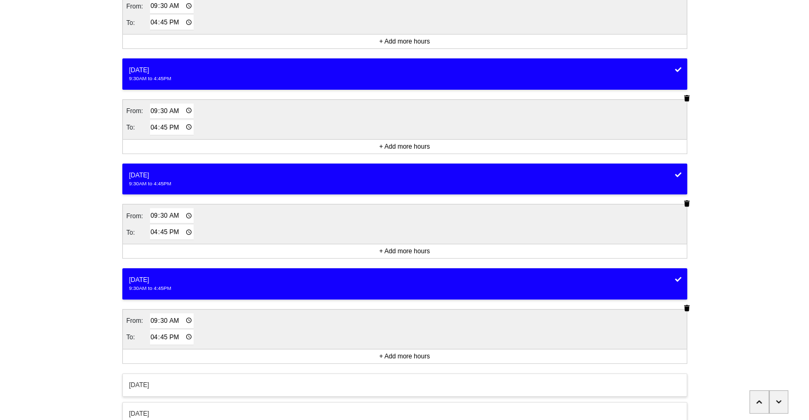
scroll to position [411, 0]
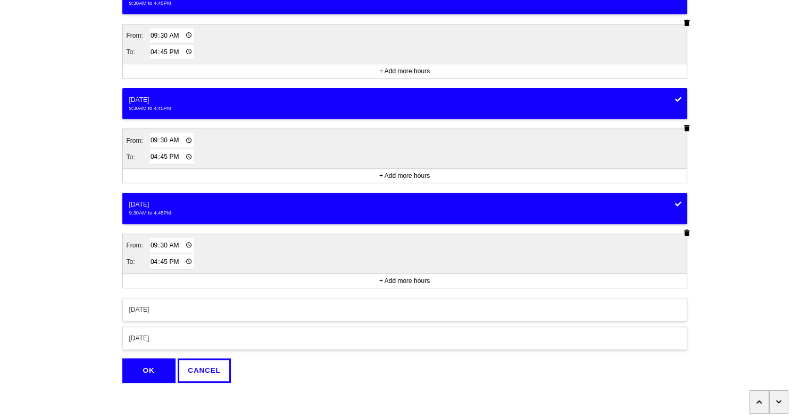
click at [159, 374] on button "OK" at bounding box center [148, 371] width 53 height 24
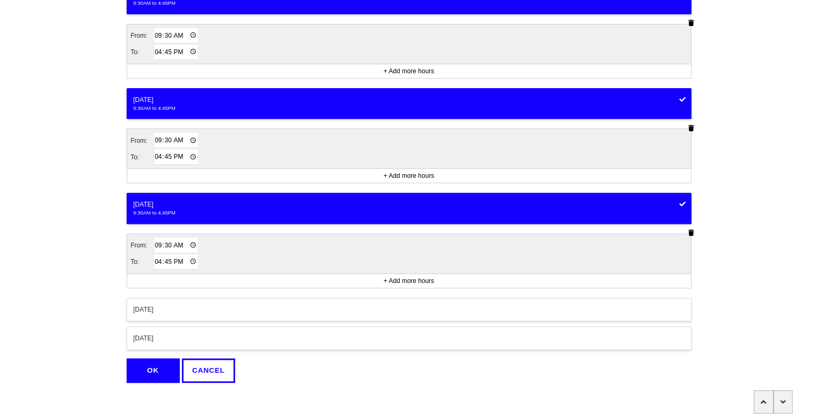
scroll to position [0, 0]
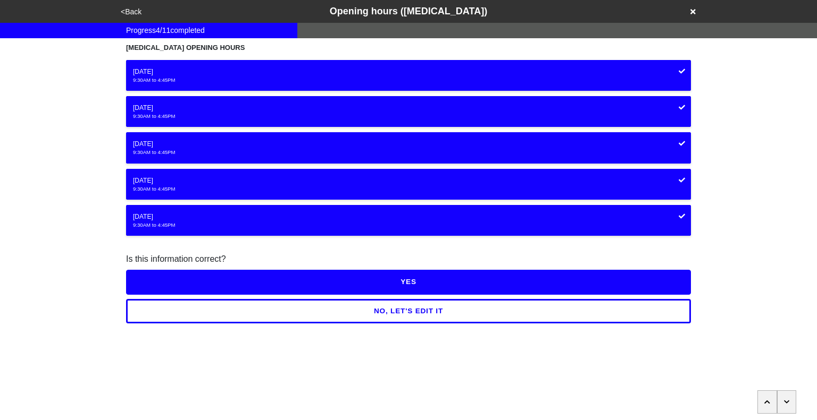
click at [417, 281] on button "YES" at bounding box center [408, 282] width 565 height 24
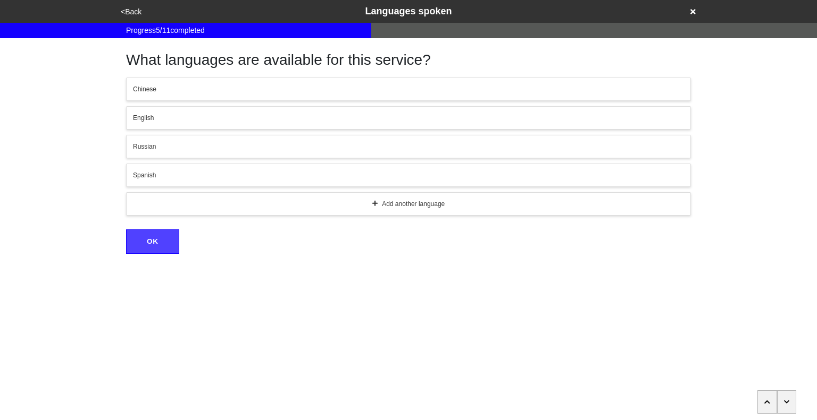
click at [783, 411] on button "button" at bounding box center [787, 402] width 20 height 23
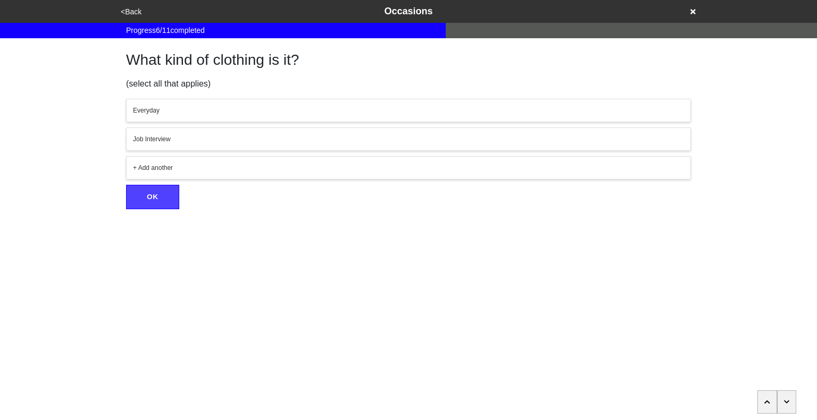
click at [783, 411] on button "button" at bounding box center [787, 402] width 20 height 23
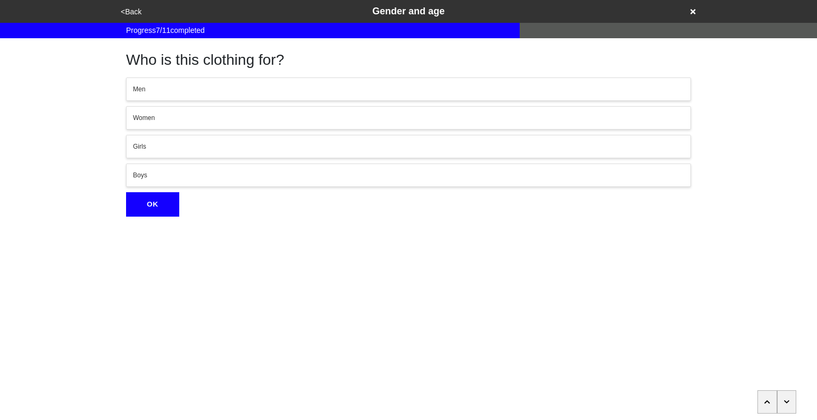
click at [783, 411] on button "button" at bounding box center [787, 402] width 20 height 23
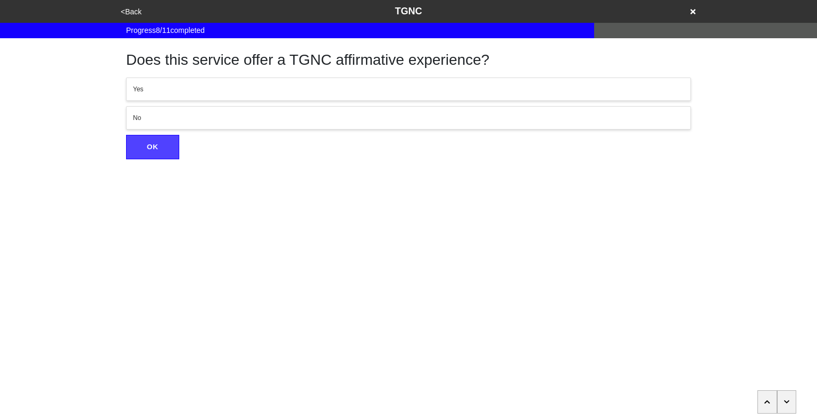
click at [783, 411] on button "button" at bounding box center [787, 402] width 20 height 23
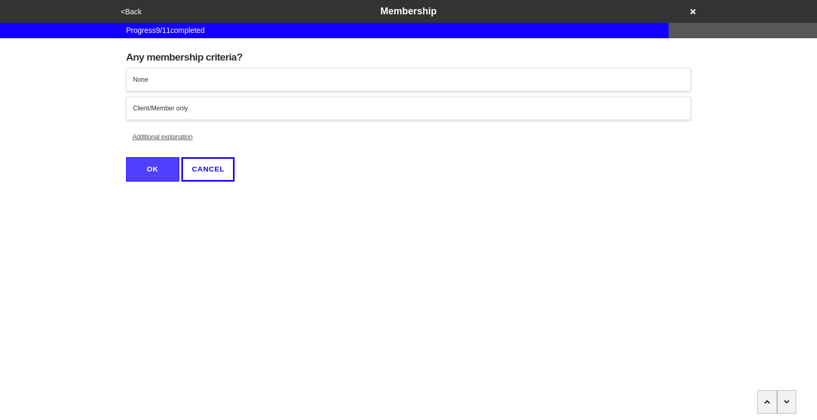
click at [783, 411] on button "button" at bounding box center [787, 402] width 20 height 23
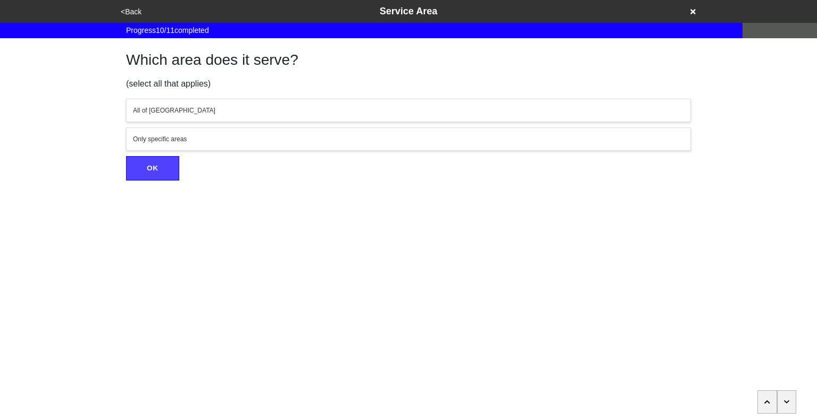
click at [783, 411] on button "button" at bounding box center [787, 402] width 20 height 23
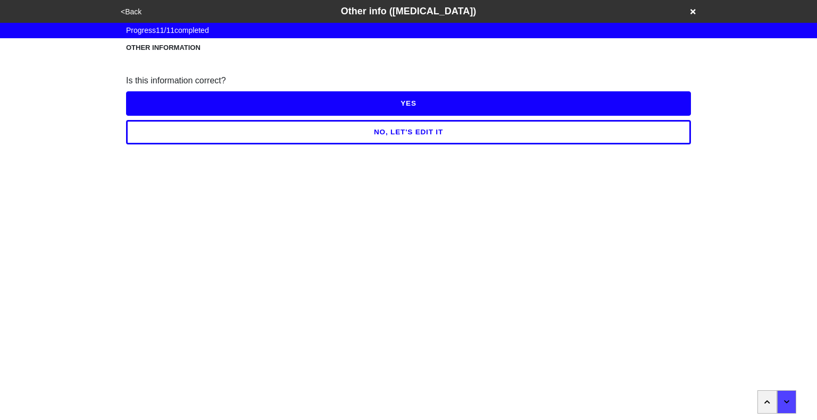
click at [410, 142] on button "NO, LET'S EDIT IT" at bounding box center [408, 132] width 565 height 24
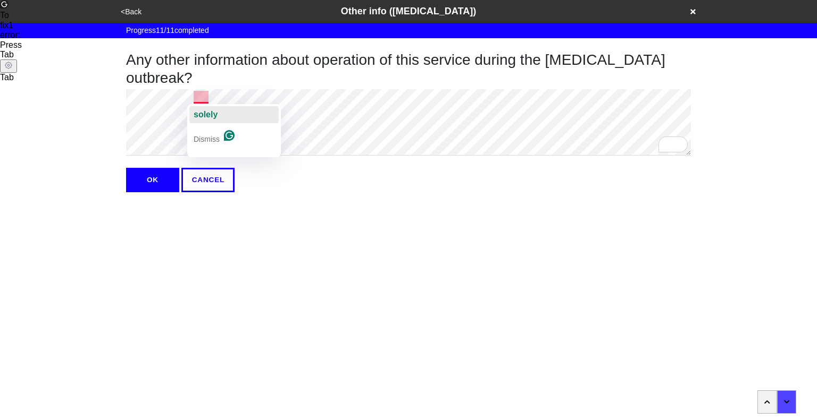
click at [207, 121] on div "solely" at bounding box center [206, 114] width 24 height 17
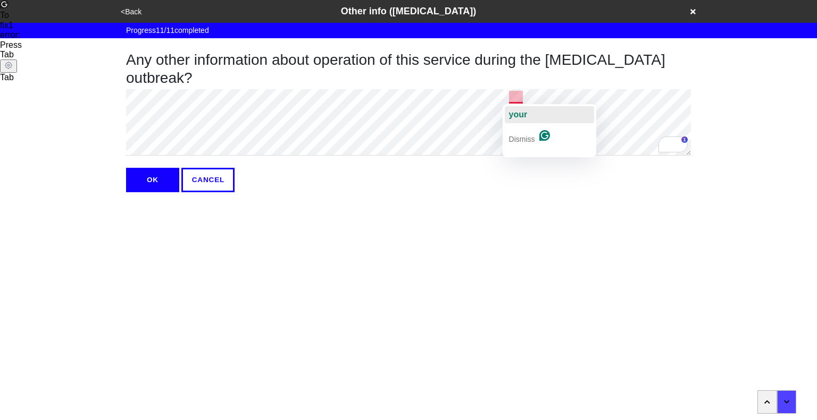
click at [520, 122] on div "your" at bounding box center [518, 114] width 19 height 17
type textarea "x"
click at [164, 178] on button "OK" at bounding box center [152, 180] width 53 height 24
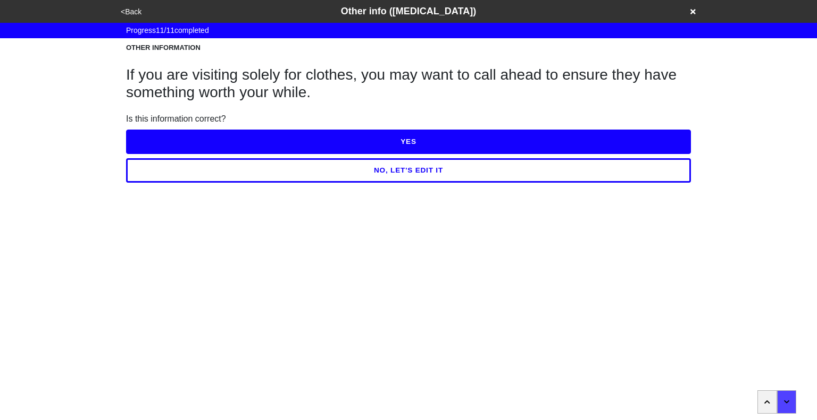
click at [400, 143] on button "YES" at bounding box center [408, 142] width 565 height 24
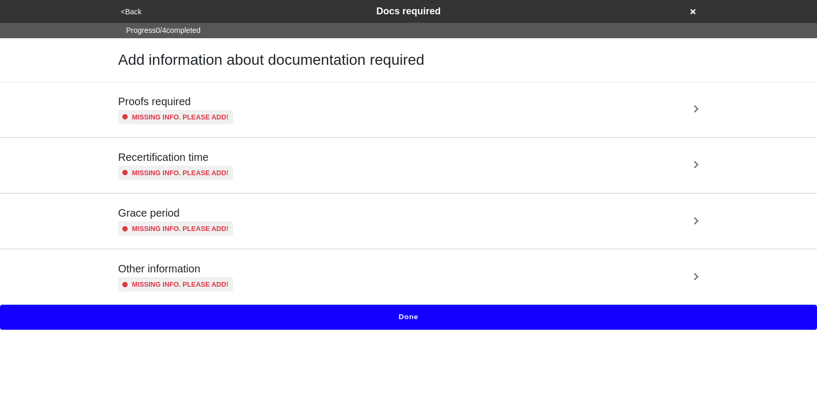
click at [442, 108] on div "Proofs required Missing info. Please add!" at bounding box center [408, 109] width 581 height 29
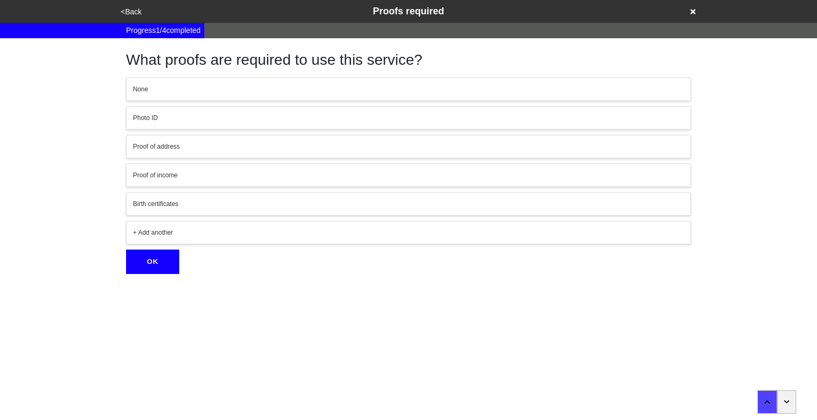
click at [792, 403] on button "button" at bounding box center [787, 402] width 20 height 23
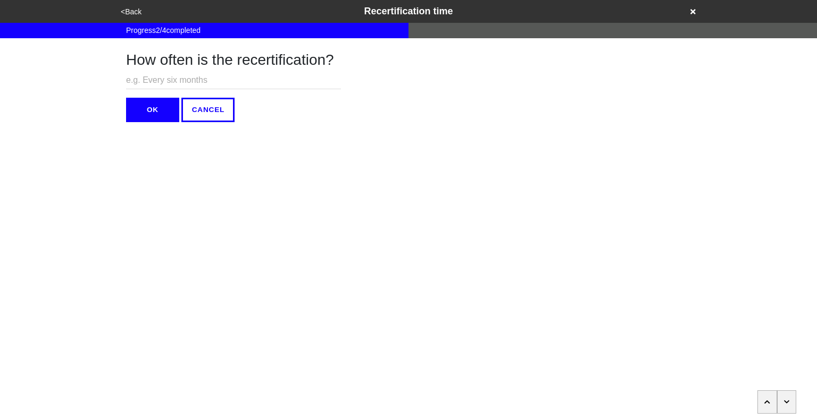
click at [792, 403] on button "button" at bounding box center [787, 402] width 20 height 23
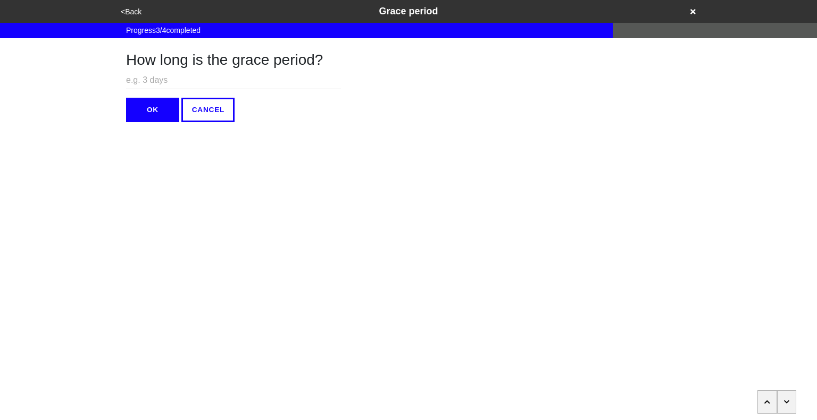
click at [792, 403] on button "button" at bounding box center [787, 402] width 20 height 23
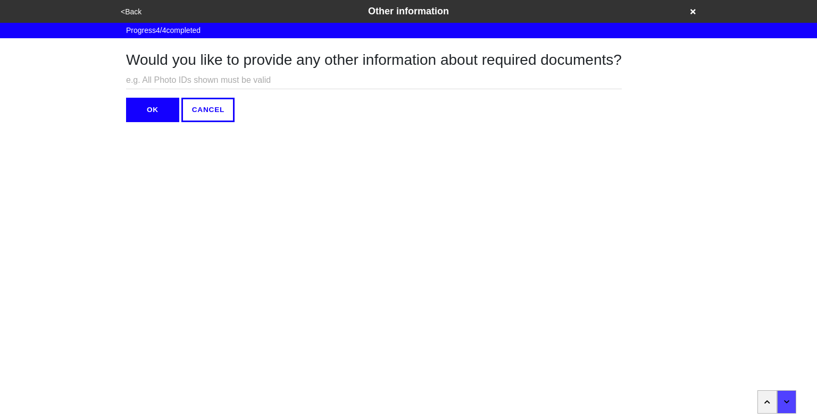
click at [159, 114] on button "OK" at bounding box center [152, 110] width 53 height 24
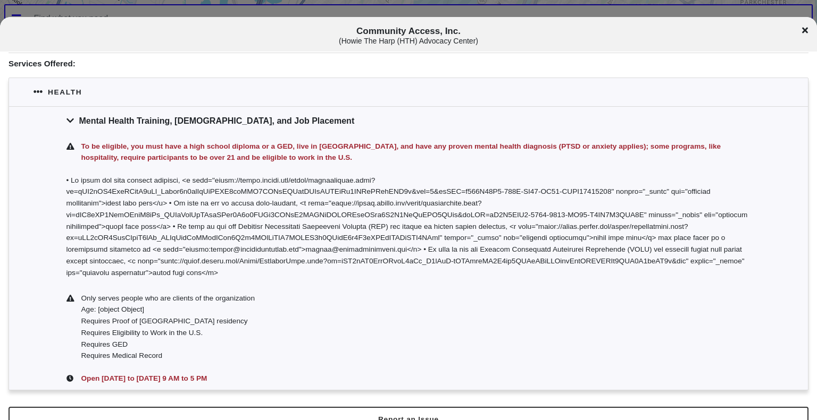
scroll to position [221, 0]
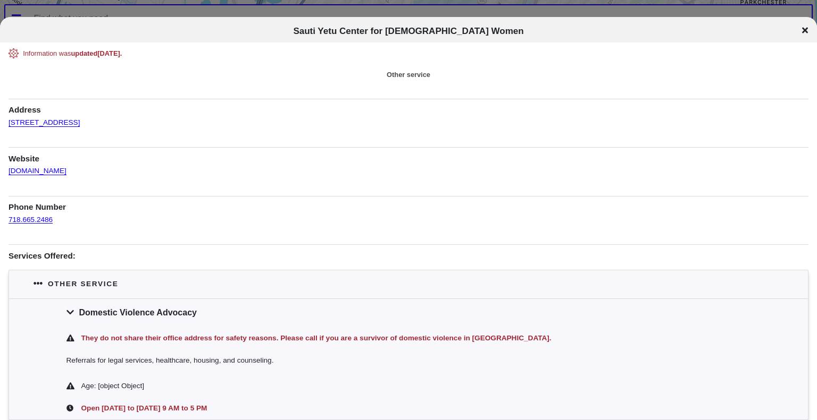
scroll to position [49, 0]
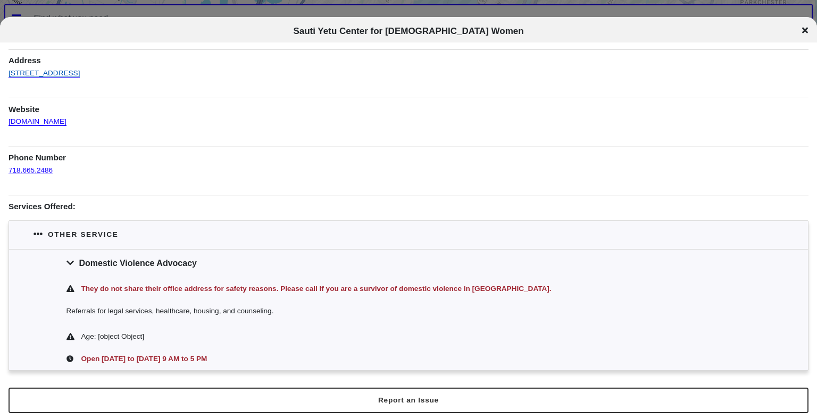
drag, startPoint x: 129, startPoint y: 69, endPoint x: 10, endPoint y: 73, distance: 119.2
click at [10, 73] on div "Information was updated 2 years ago . Other service Address 376 St Ann's Ave, B…" at bounding box center [409, 185] width 800 height 372
copy link "376 St Ann's Ave, Bronx, 10454"
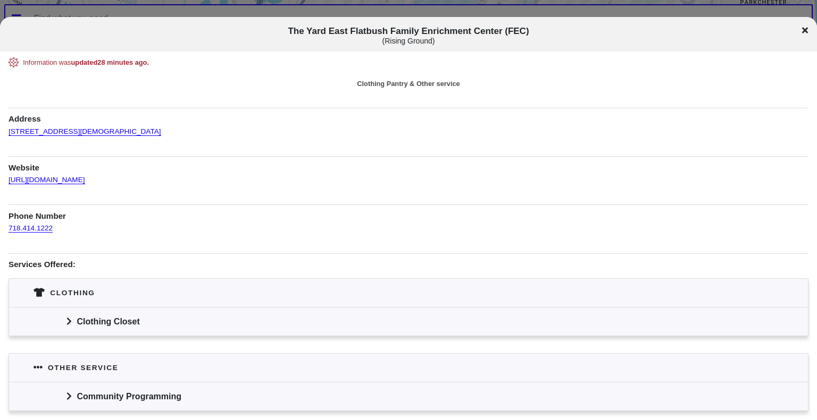
scroll to position [40, 0]
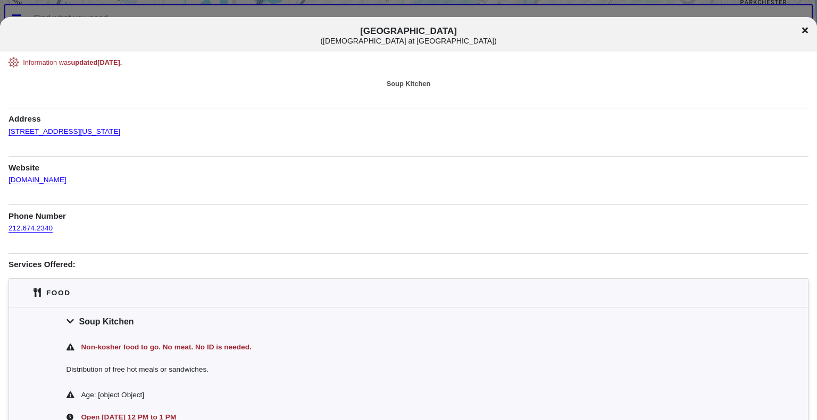
scroll to position [94, 0]
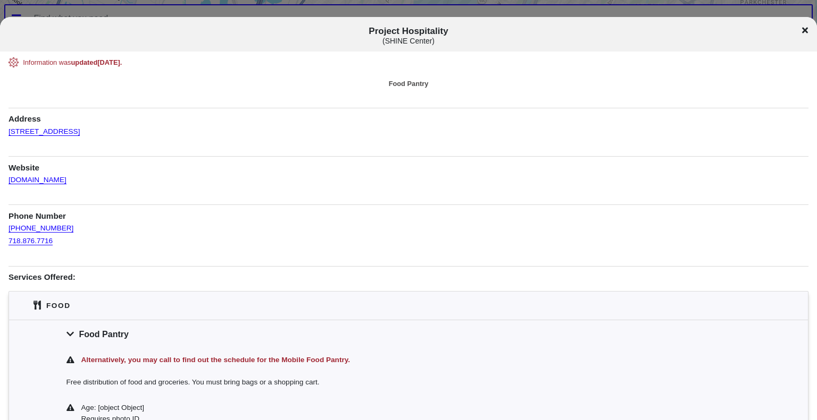
scroll to position [140, 0]
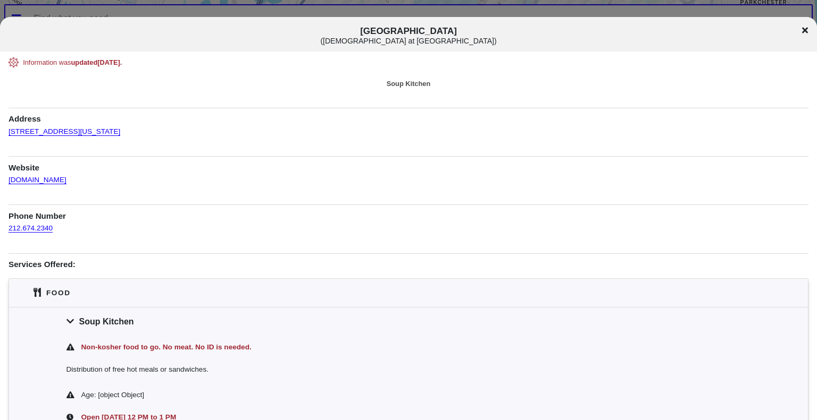
scroll to position [94, 0]
